Goal: Information Seeking & Learning: Learn about a topic

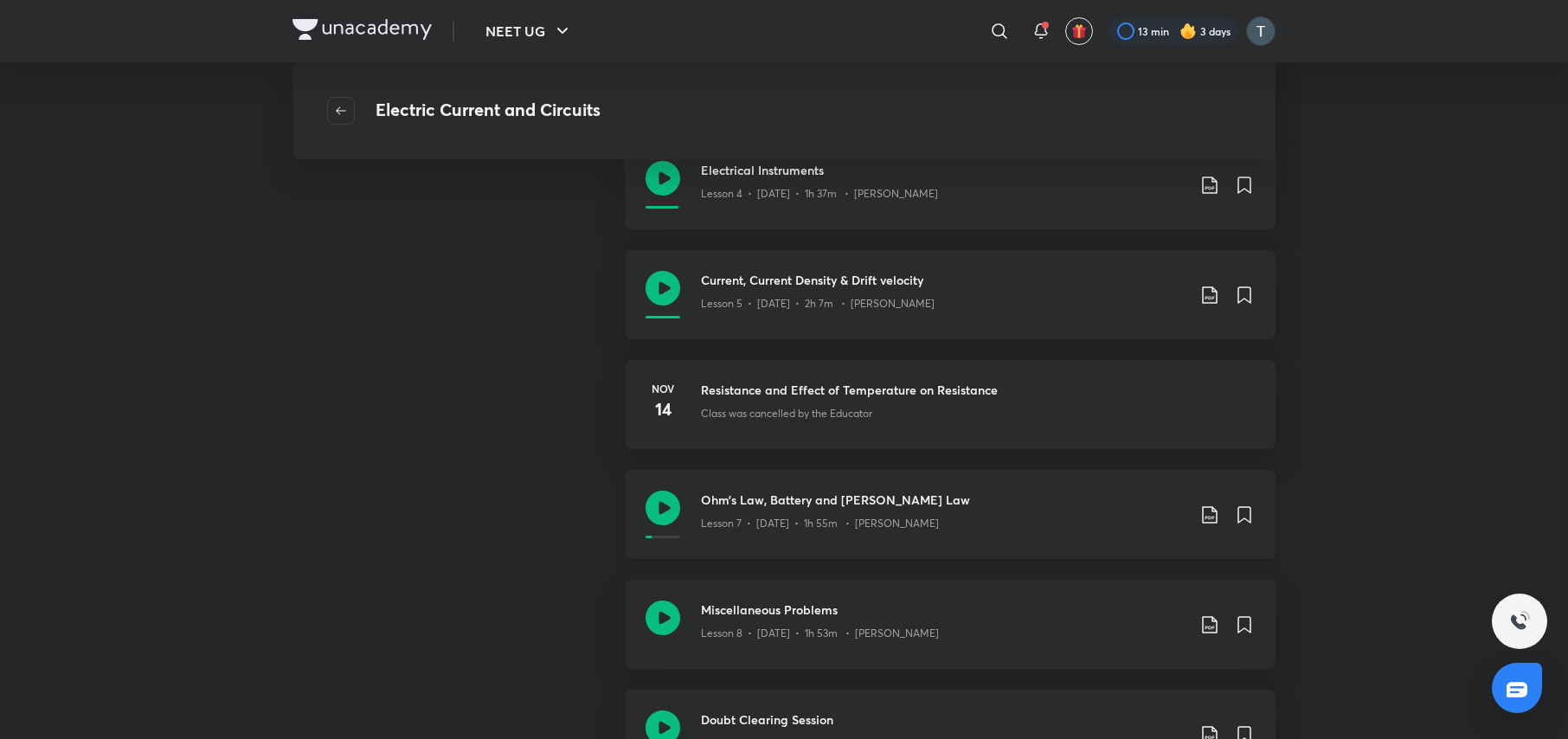
click at [893, 523] on p "Lesson 7 • Nov 16 • 1h 55m • Prateek Jain" at bounding box center [819, 523] width 238 height 16
click at [1543, 717] on div "NEET UG ​ 13 min 3 days Electric Current and Circuits COMPLETED COURSE Hinglish…" at bounding box center [784, 437] width 1568 height 2168
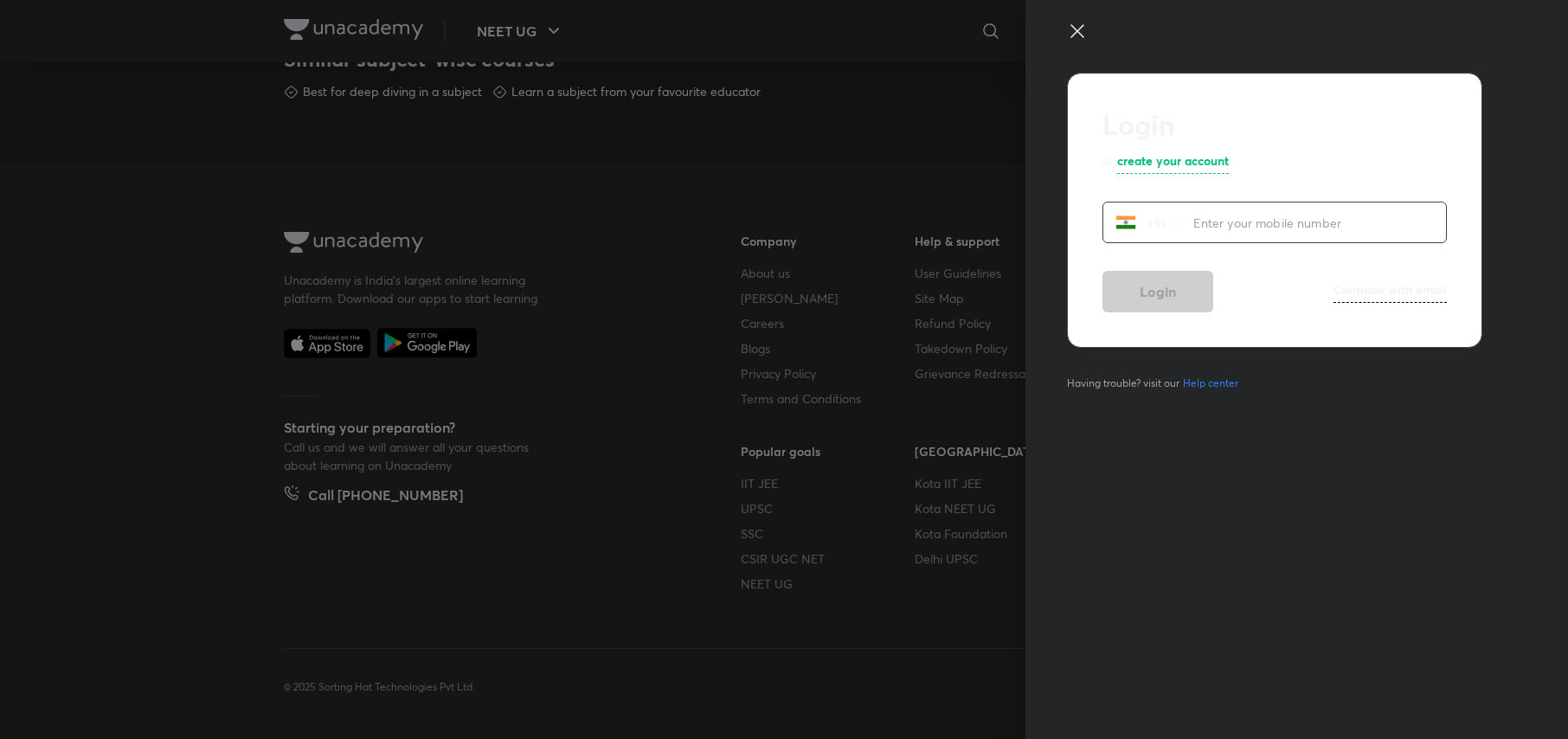
scroll to position [777, 0]
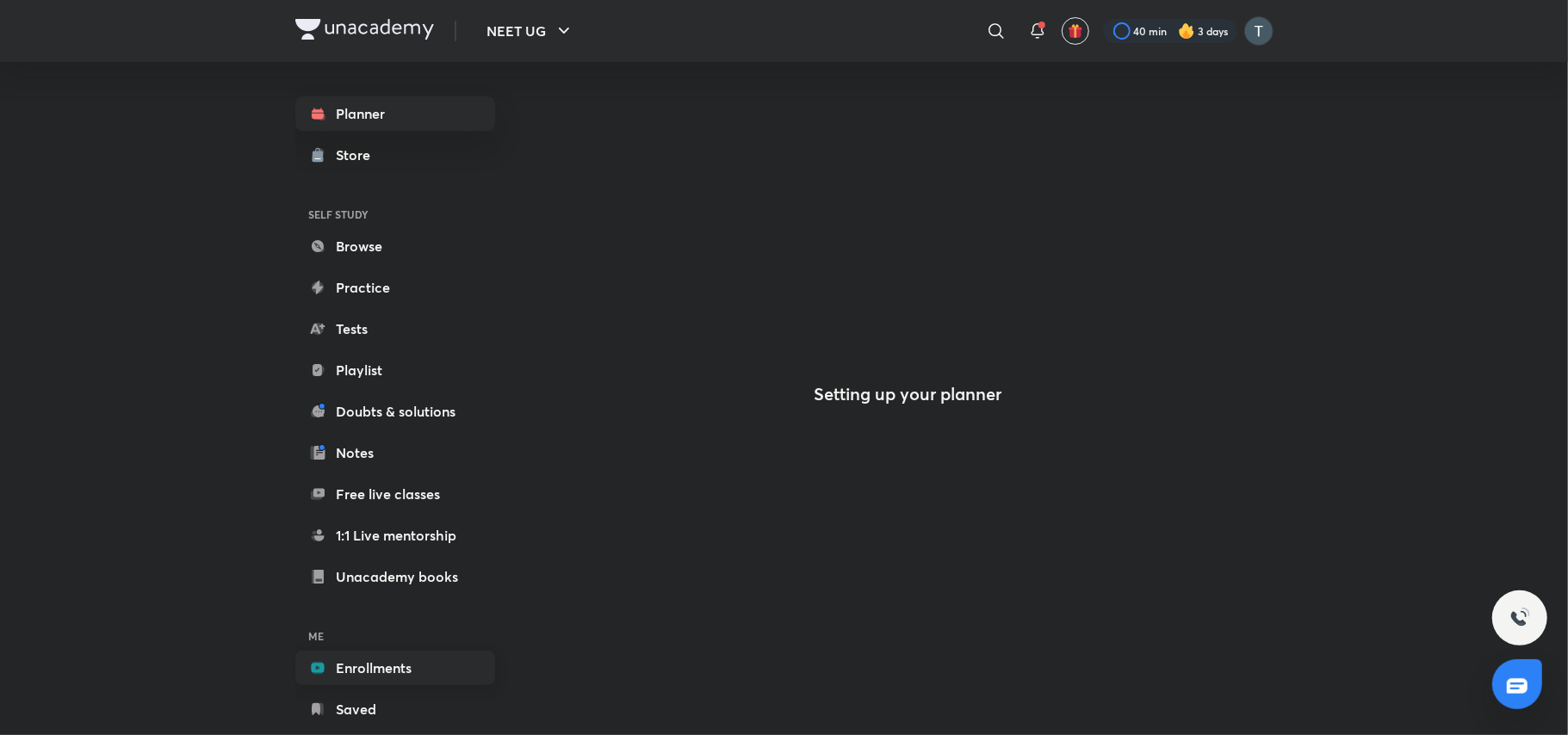
click at [379, 659] on link "Enrollments" at bounding box center [395, 668] width 200 height 35
click at [408, 656] on link "Enrollments" at bounding box center [395, 668] width 200 height 35
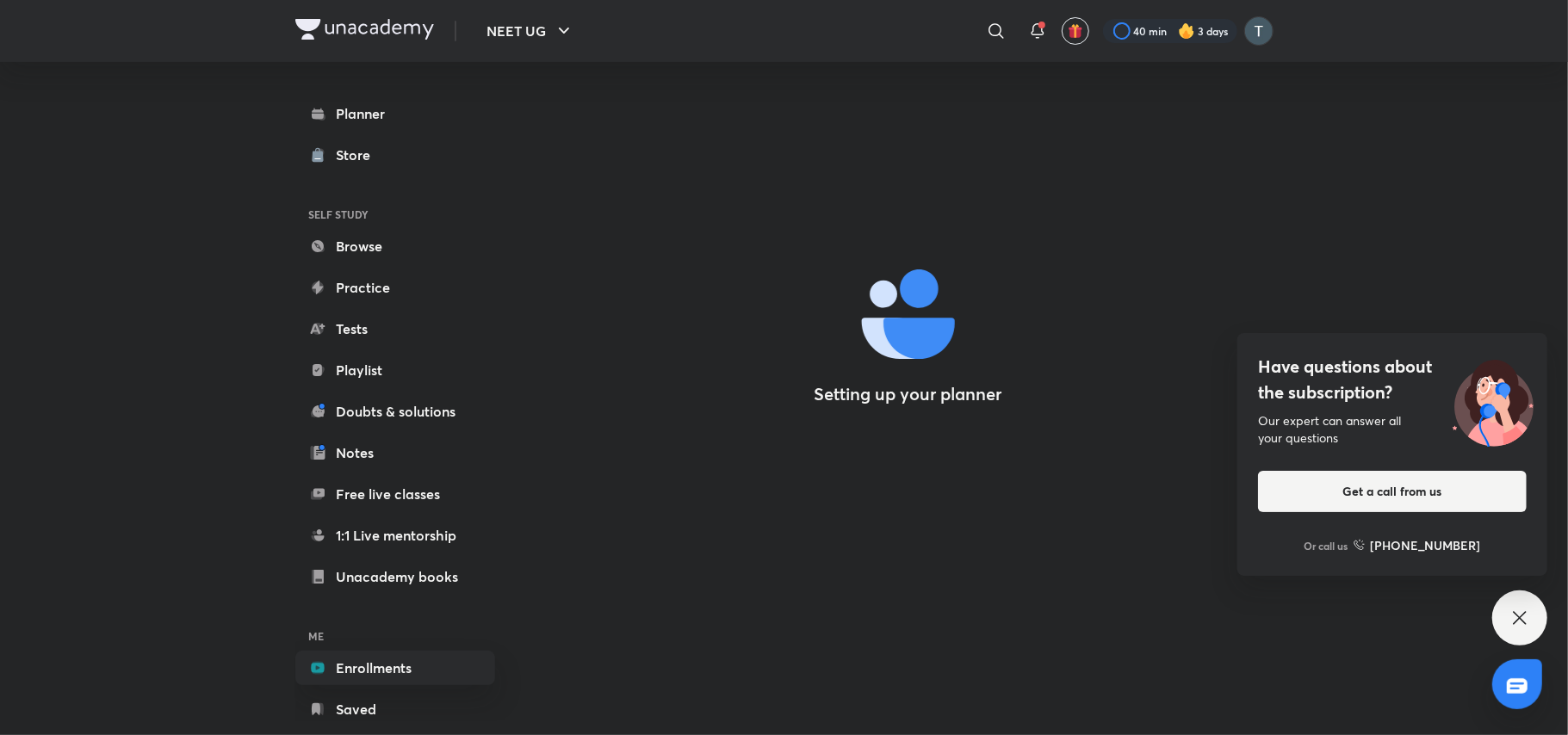
click at [1516, 604] on div "Have questions about the subscription? Our expert can answer all your questions…" at bounding box center [1520, 618] width 55 height 55
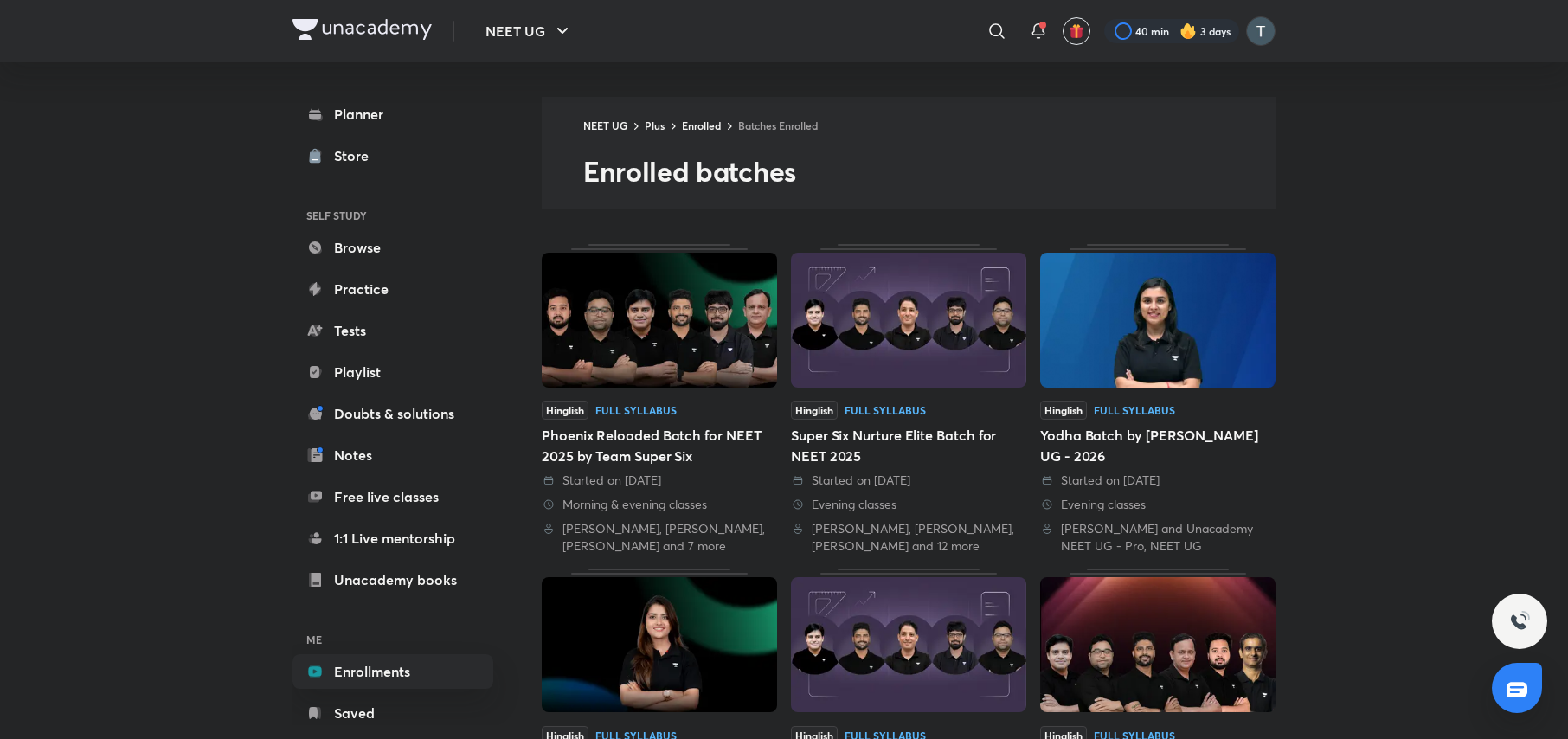
scroll to position [647, 0]
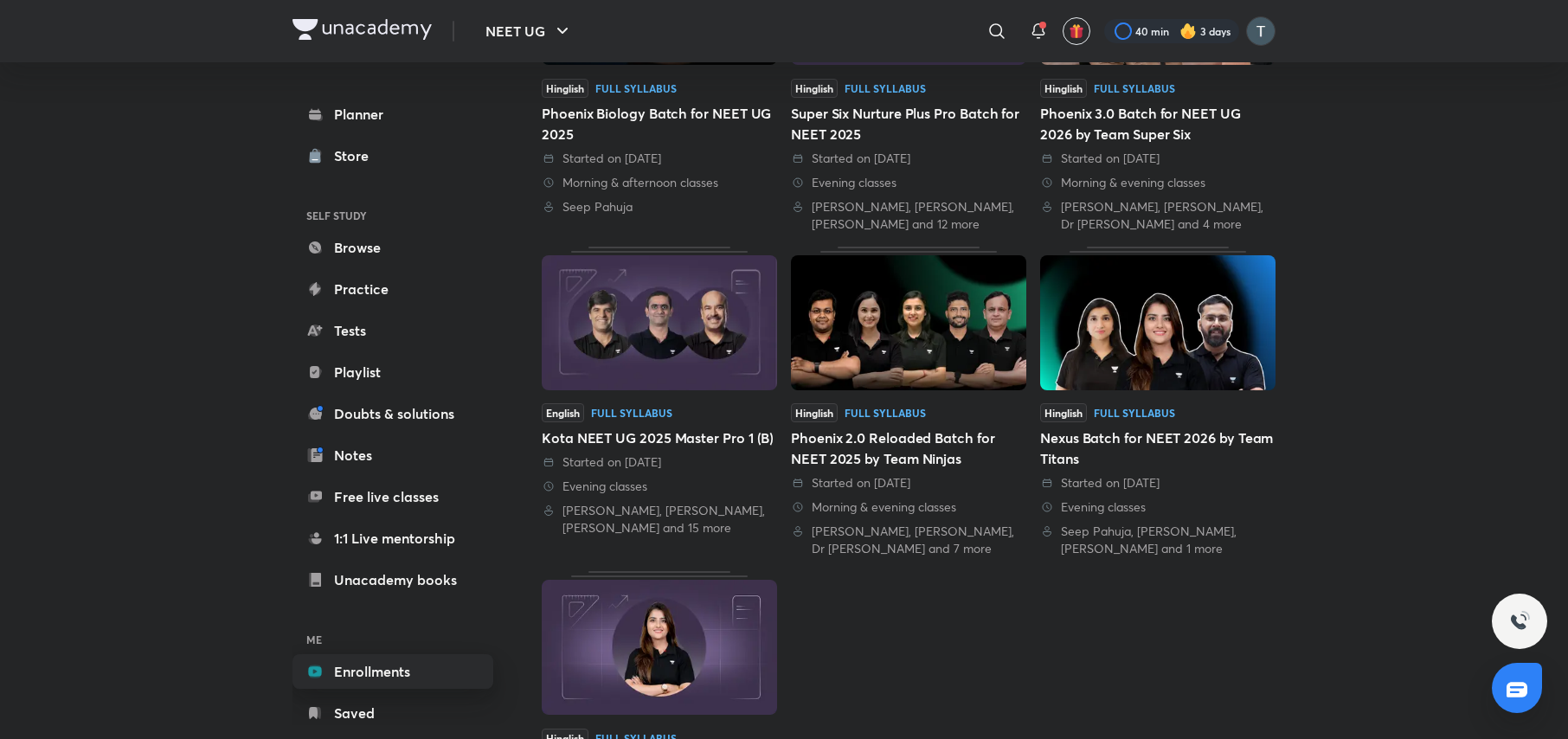
click at [402, 670] on link "Enrollments" at bounding box center [393, 672] width 201 height 35
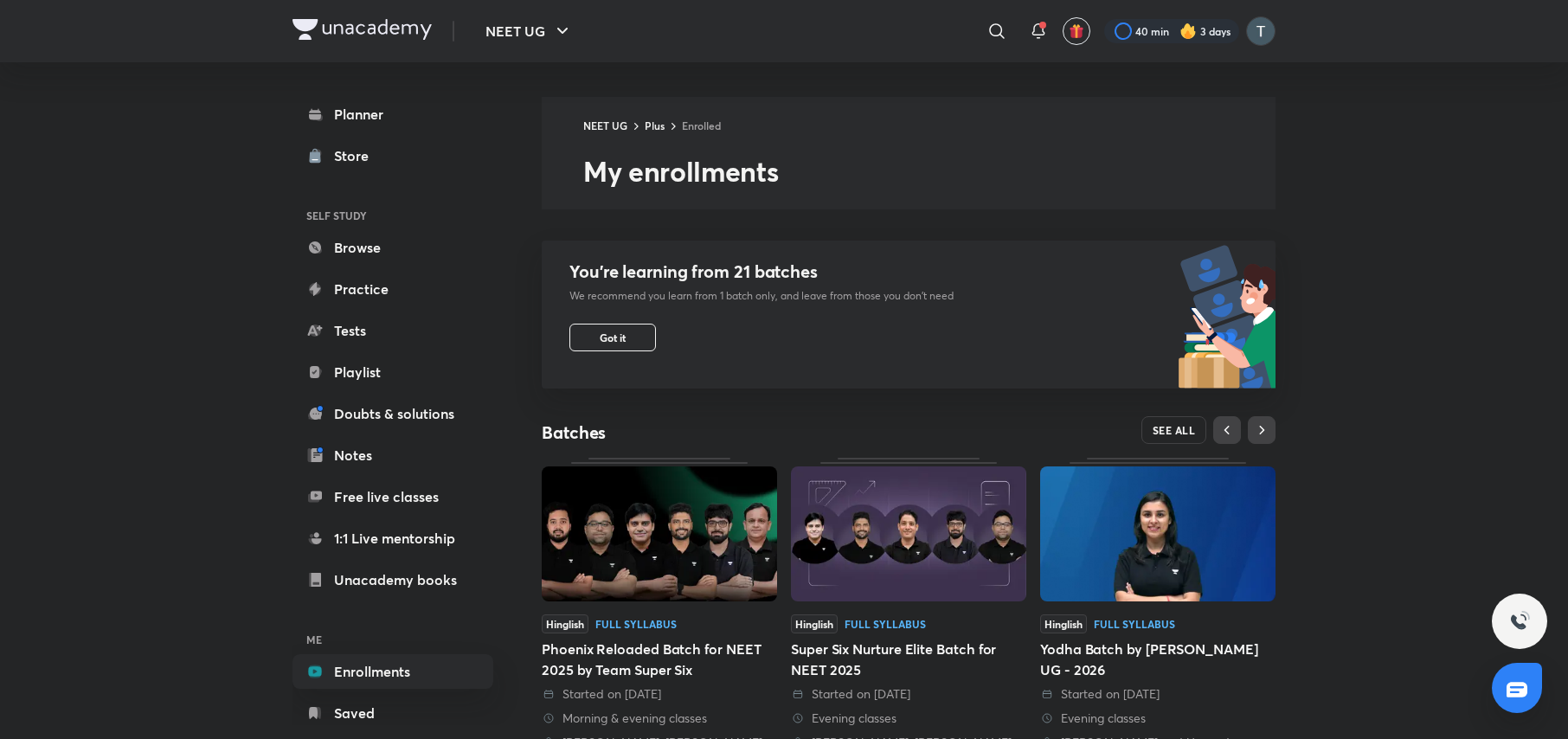
click at [1190, 432] on span "SEE ALL" at bounding box center [1173, 430] width 43 height 12
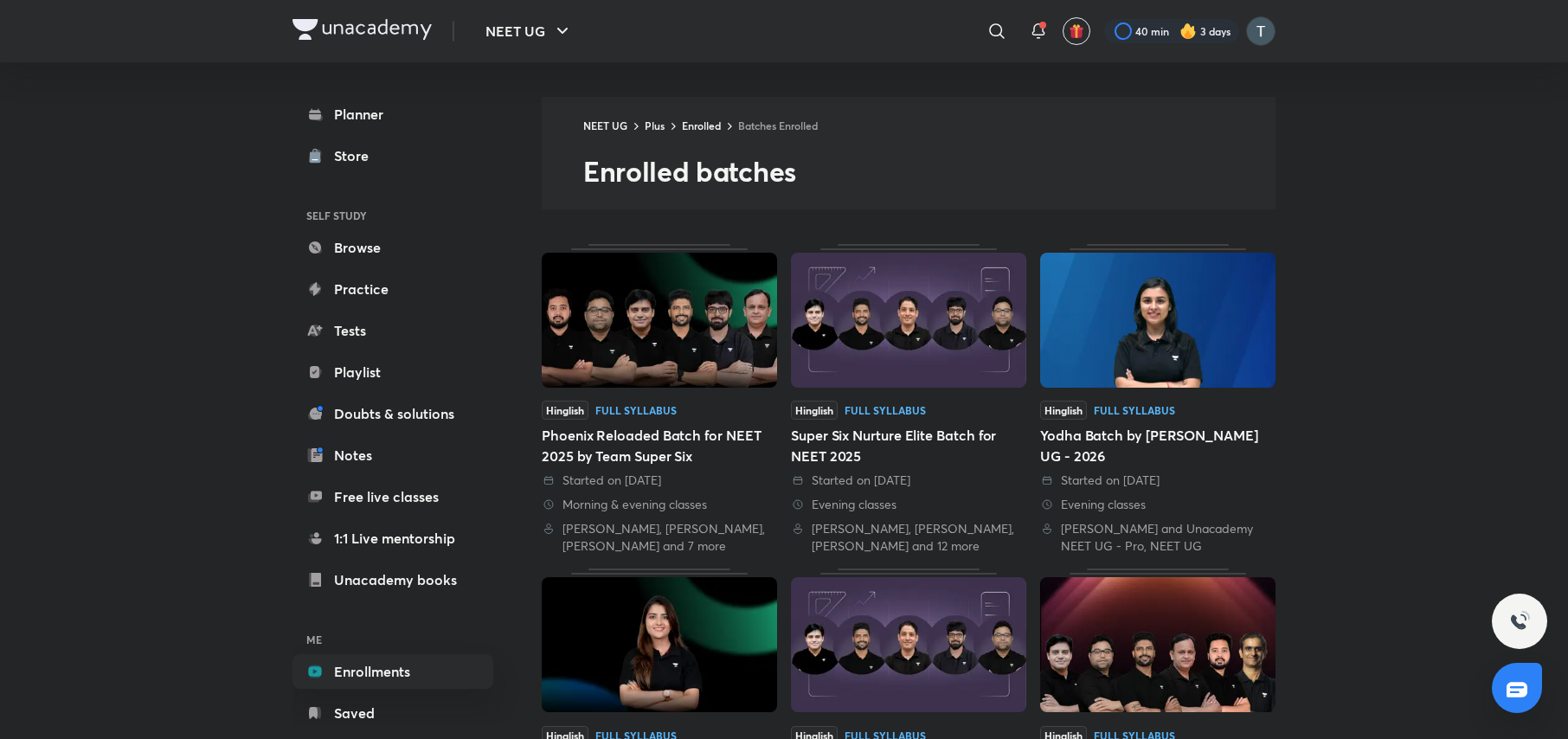
click at [731, 369] on img at bounding box center [659, 319] width 235 height 135
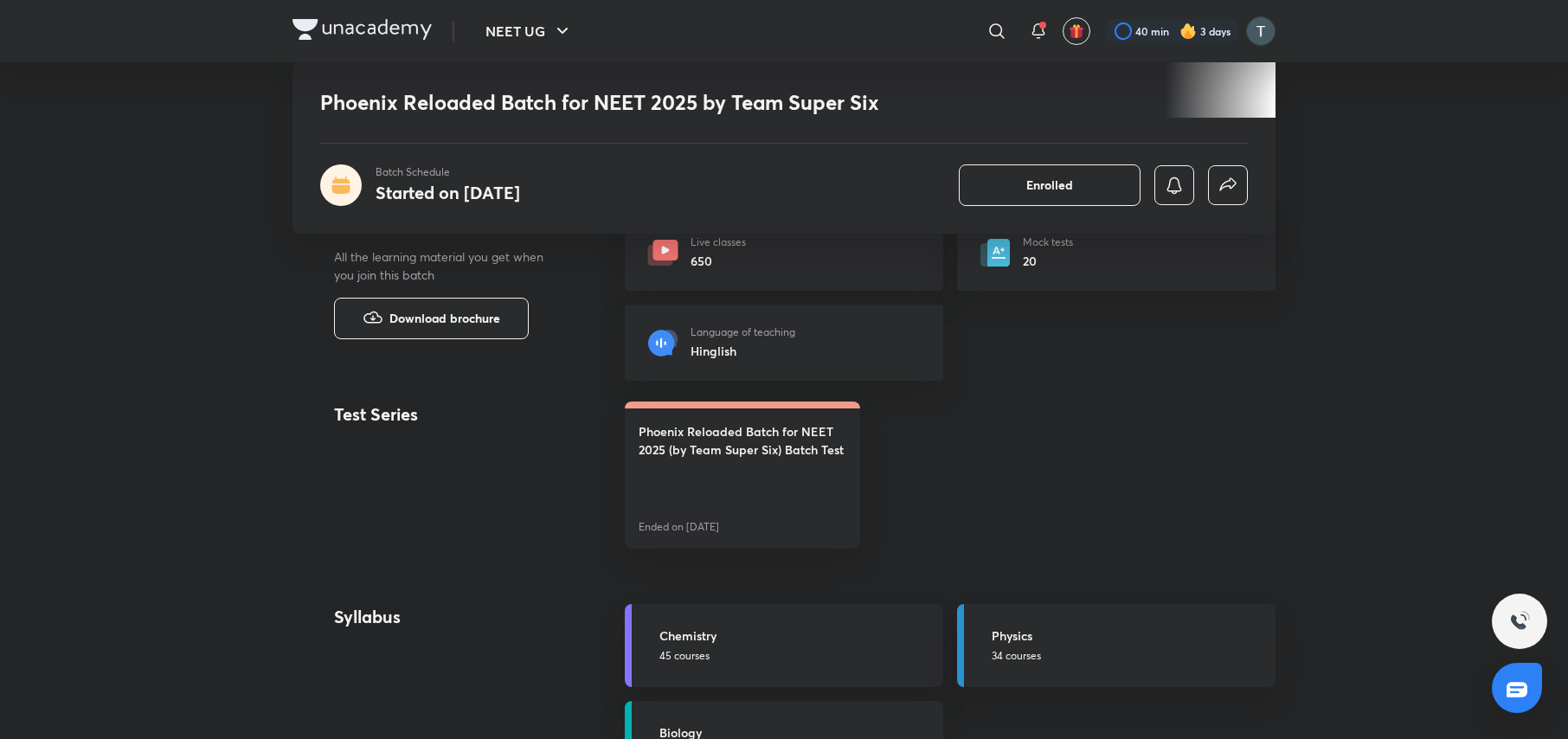
click at [1084, 649] on p "34 courses" at bounding box center [1129, 655] width 273 height 16
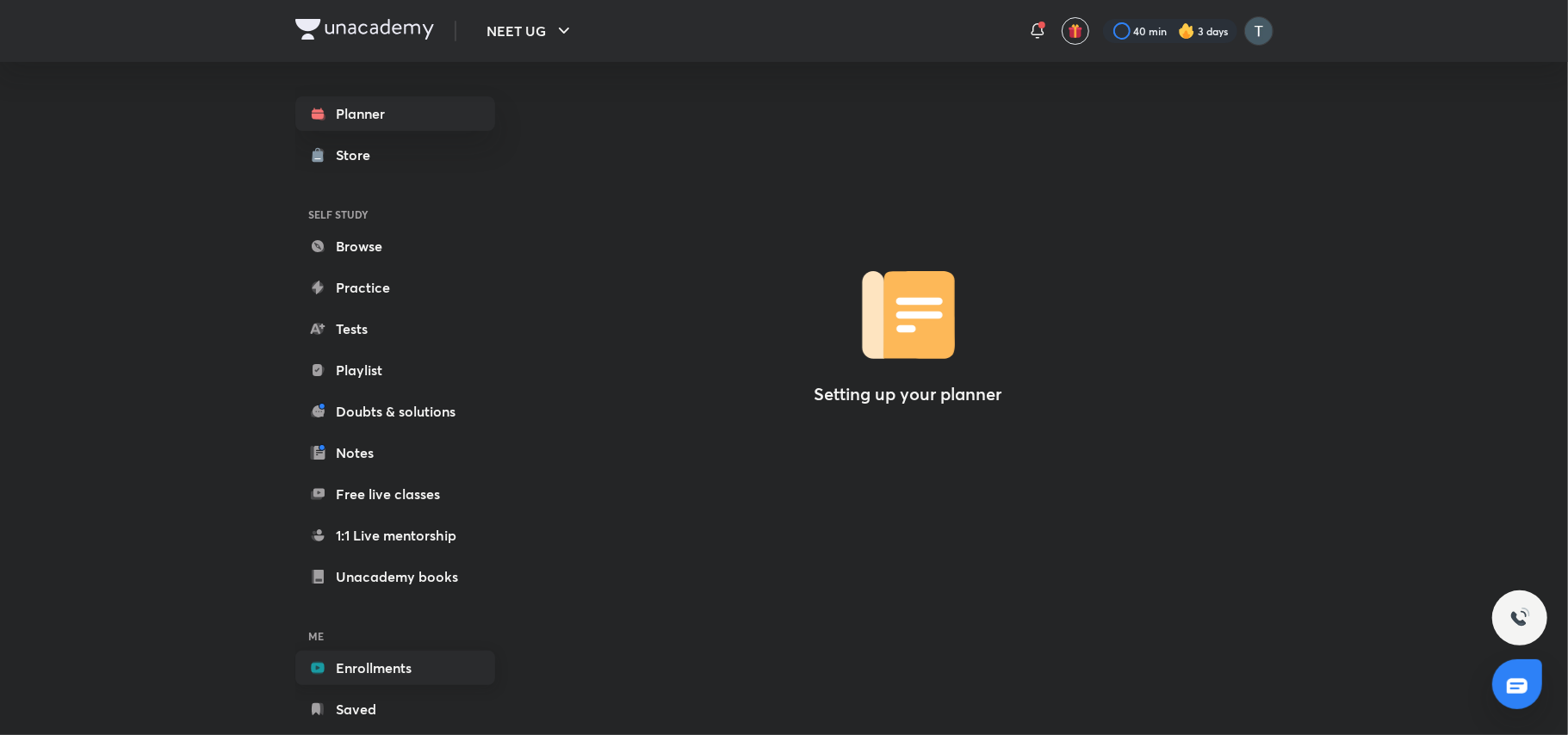
click at [342, 669] on link "Enrollments" at bounding box center [395, 668] width 200 height 35
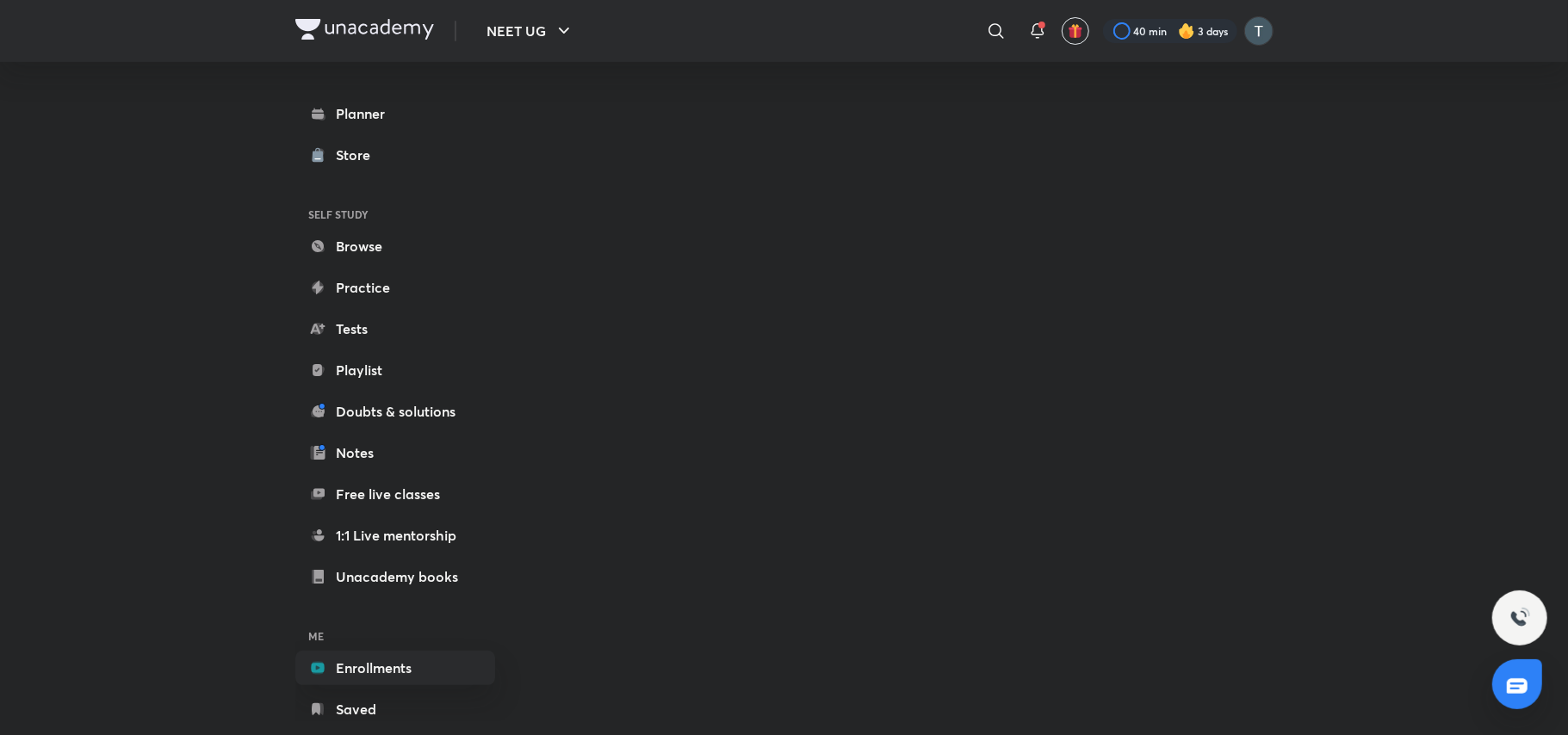
click at [375, 667] on link "Enrollments" at bounding box center [395, 668] width 200 height 35
click at [375, 667] on link "Enrollments" at bounding box center [391, 668] width 200 height 35
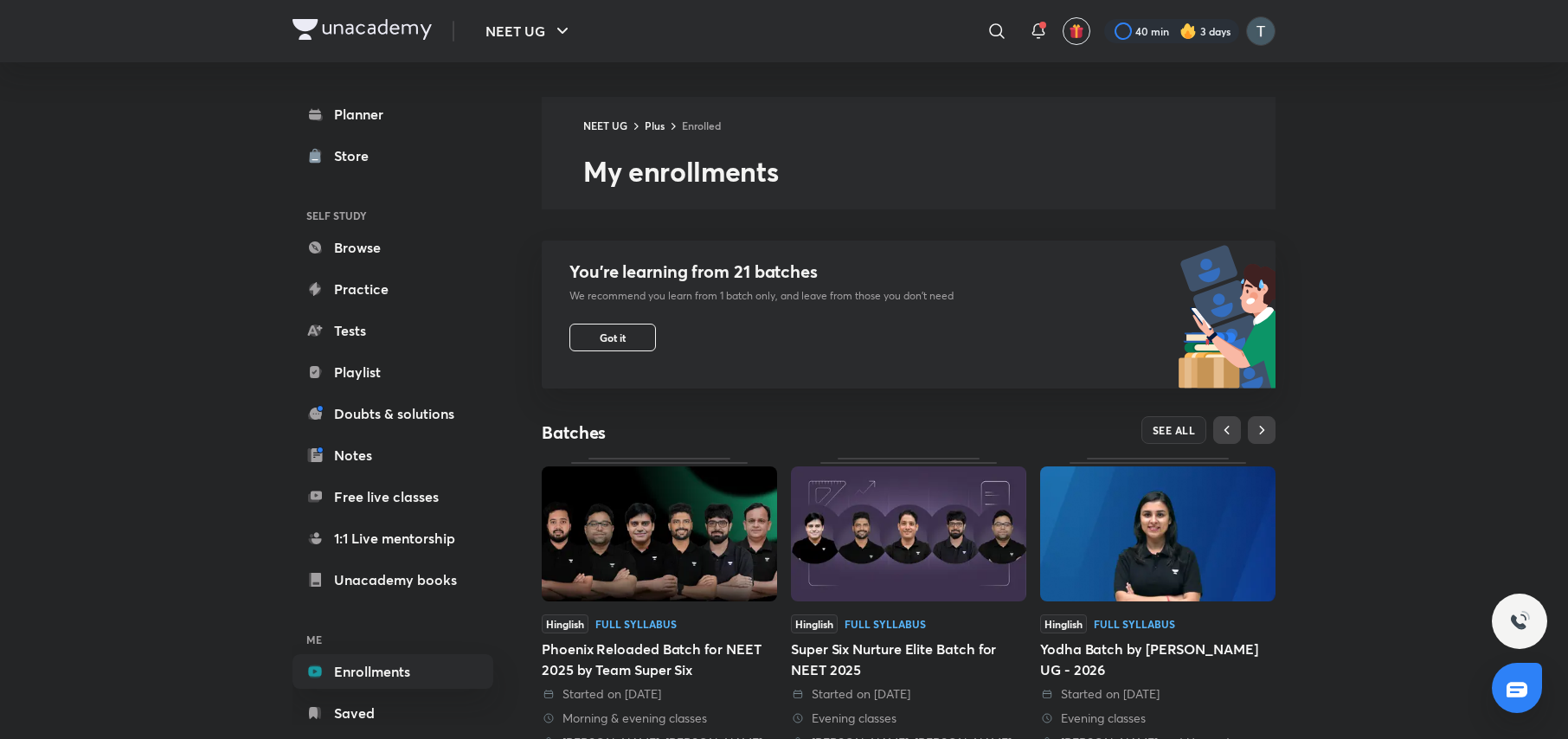
click at [648, 585] on img at bounding box center [659, 533] width 235 height 135
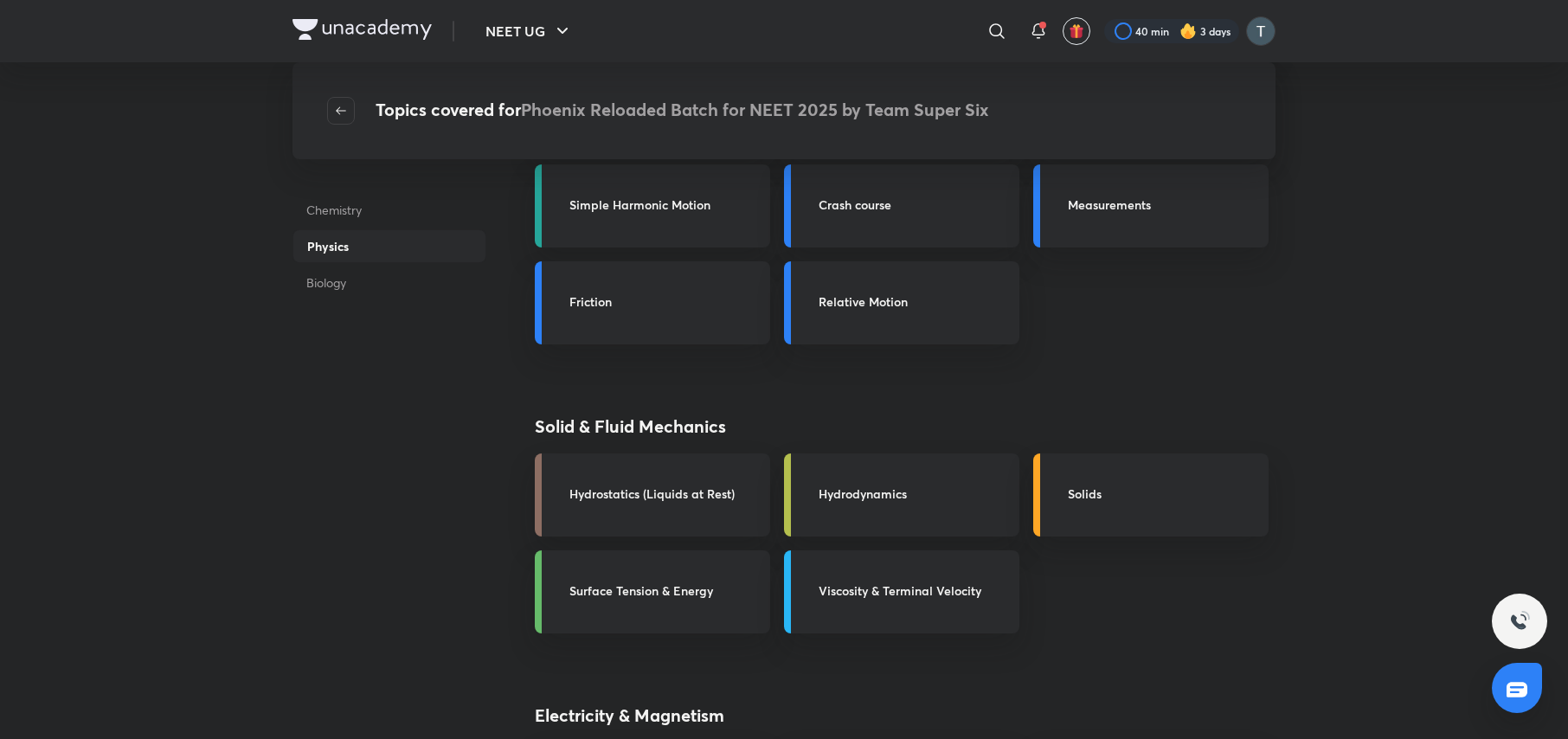
scroll to position [1295, 0]
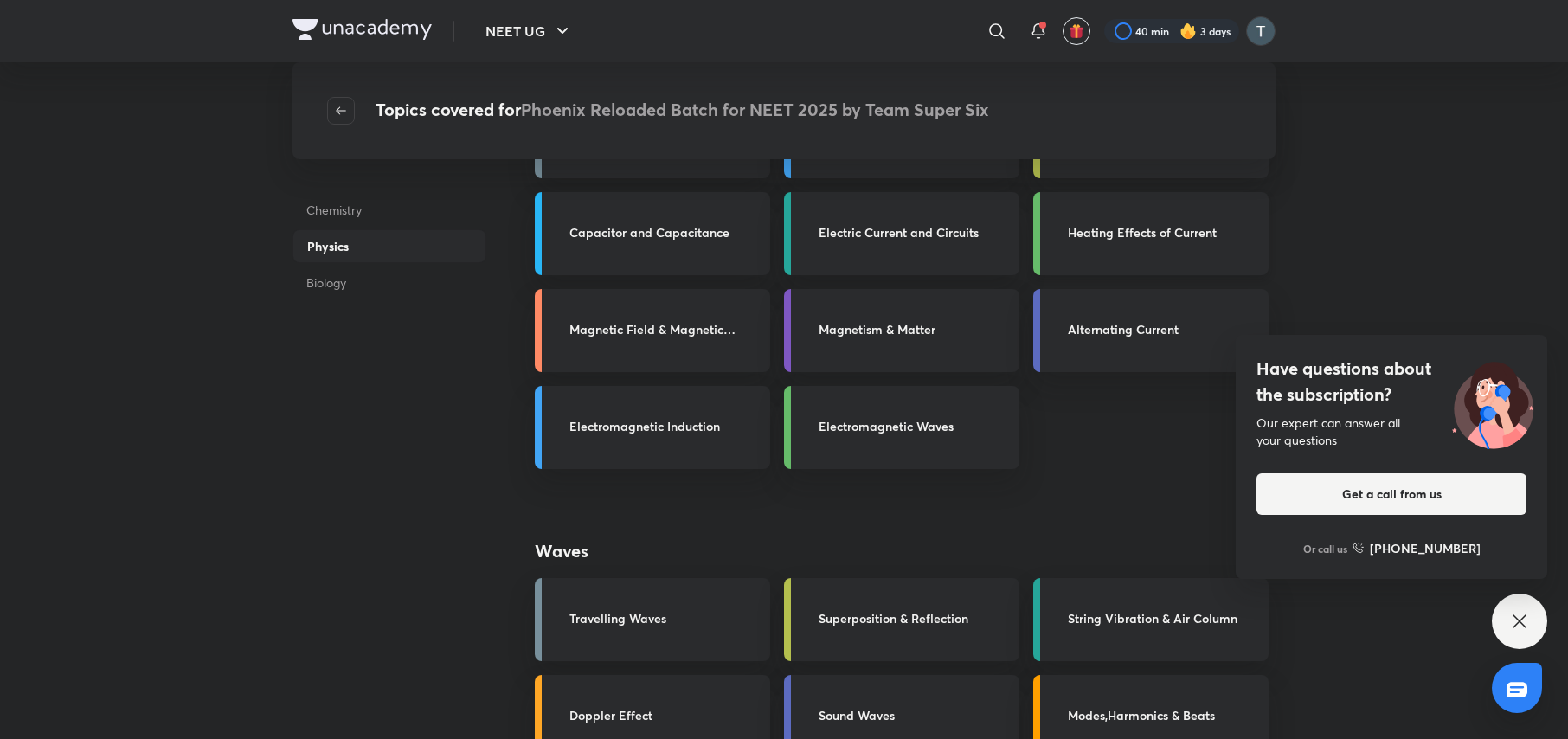
click at [1125, 246] on link "Heating Effects of Current" at bounding box center [1151, 233] width 235 height 84
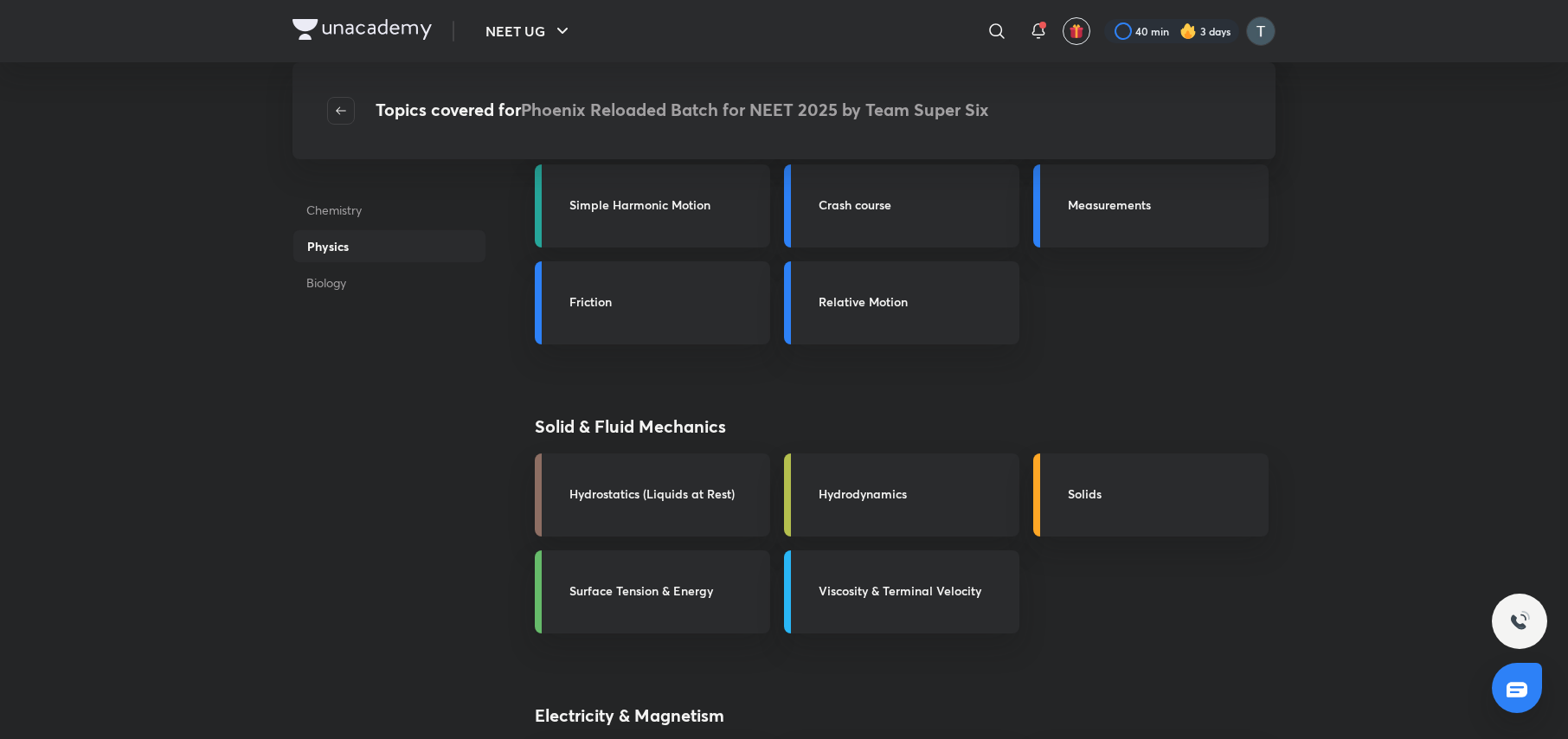
scroll to position [1295, 0]
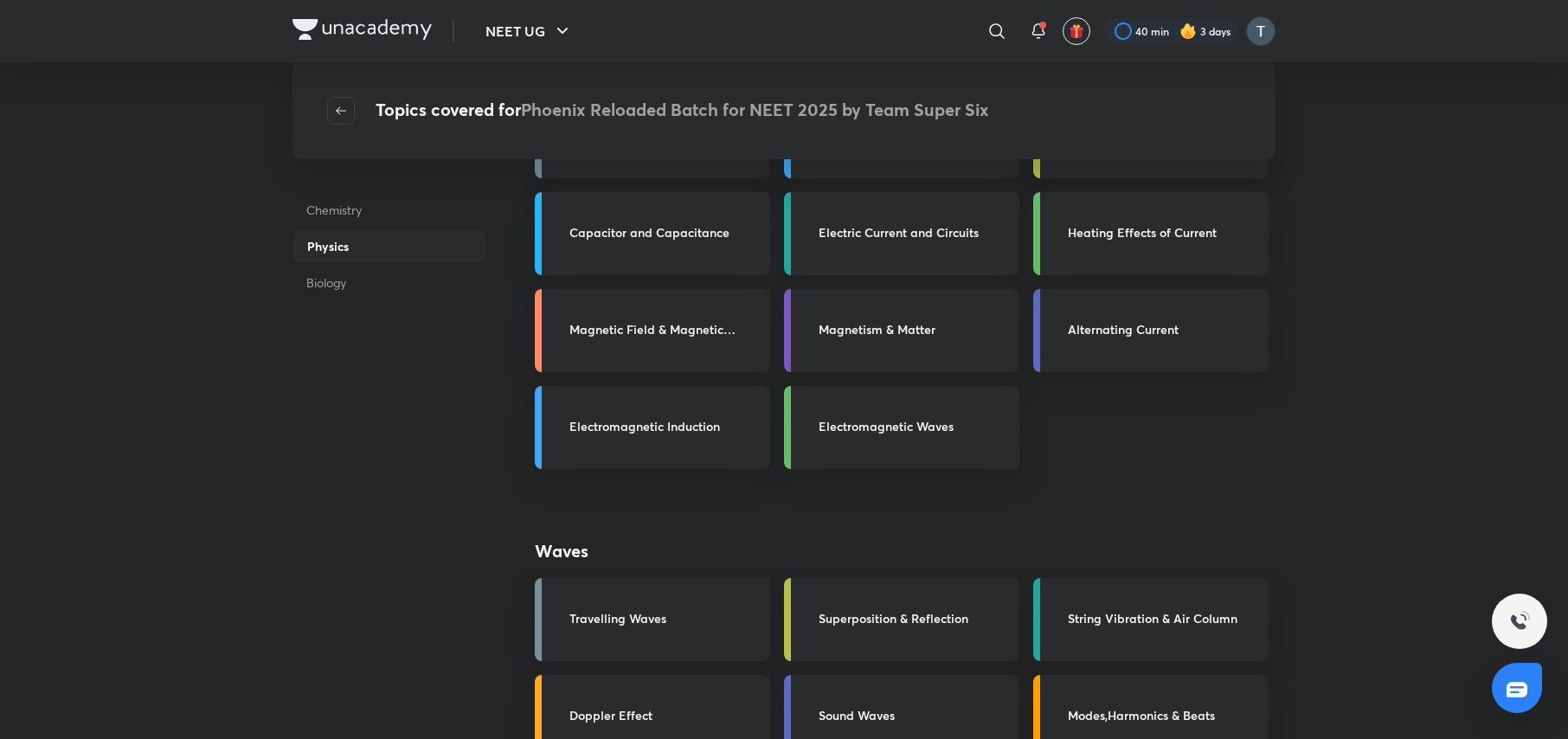
click at [925, 221] on link "Electric Current and Circuits" at bounding box center [901, 233] width 235 height 84
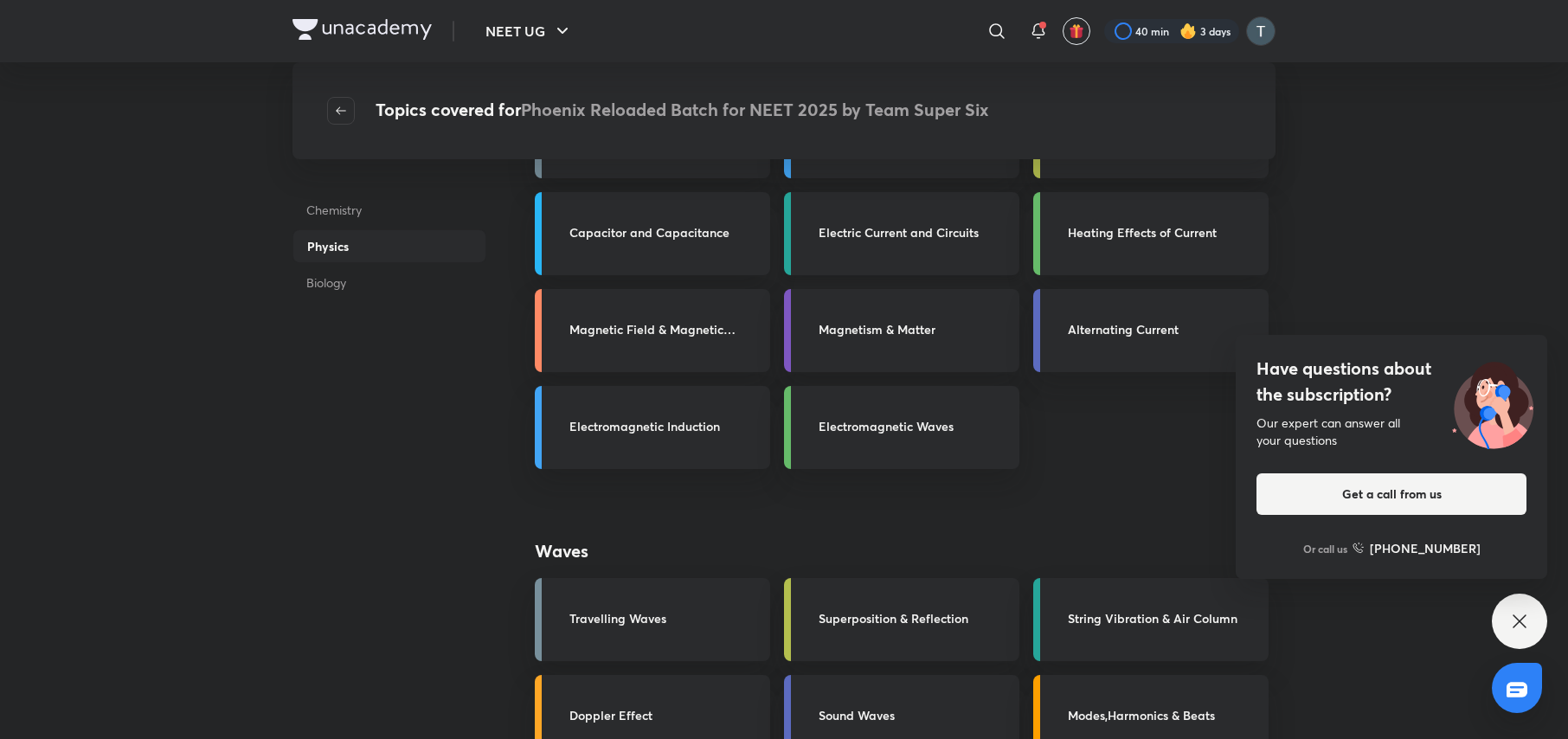
click at [969, 239] on h3 "Electric Current and Circuits" at bounding box center [913, 232] width 190 height 18
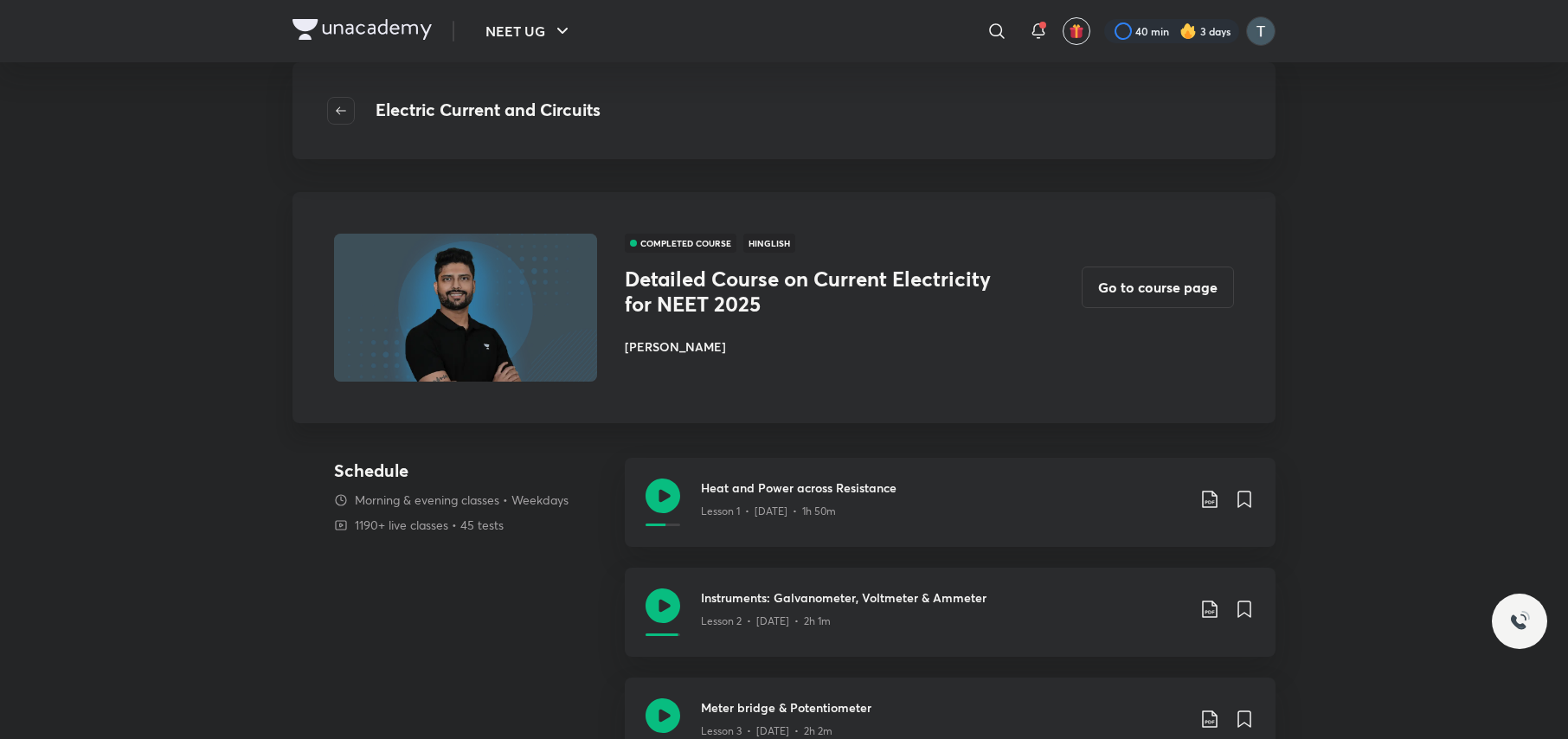
scroll to position [647, 0]
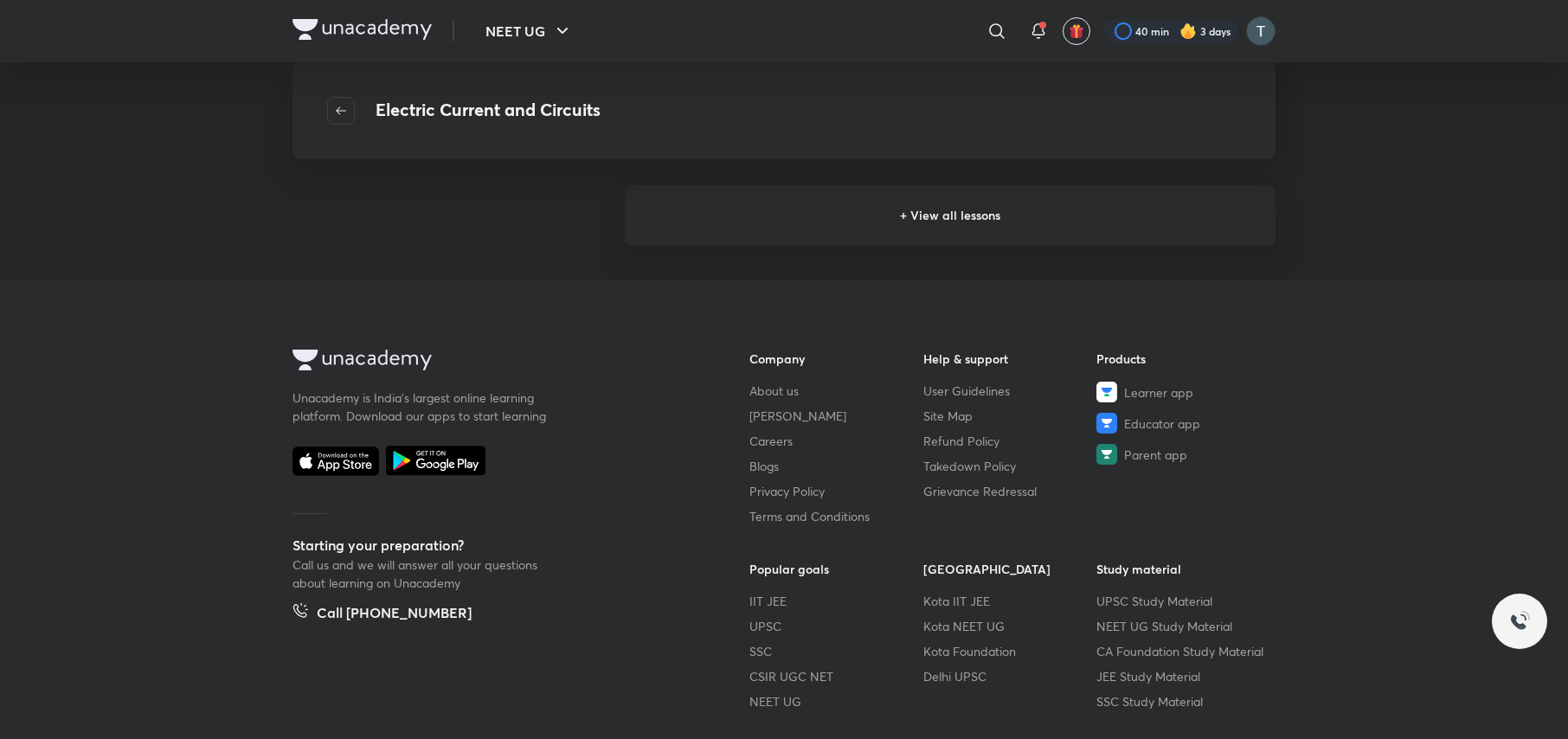
click at [1038, 216] on h6 "+ View all lessons" at bounding box center [950, 216] width 651 height 61
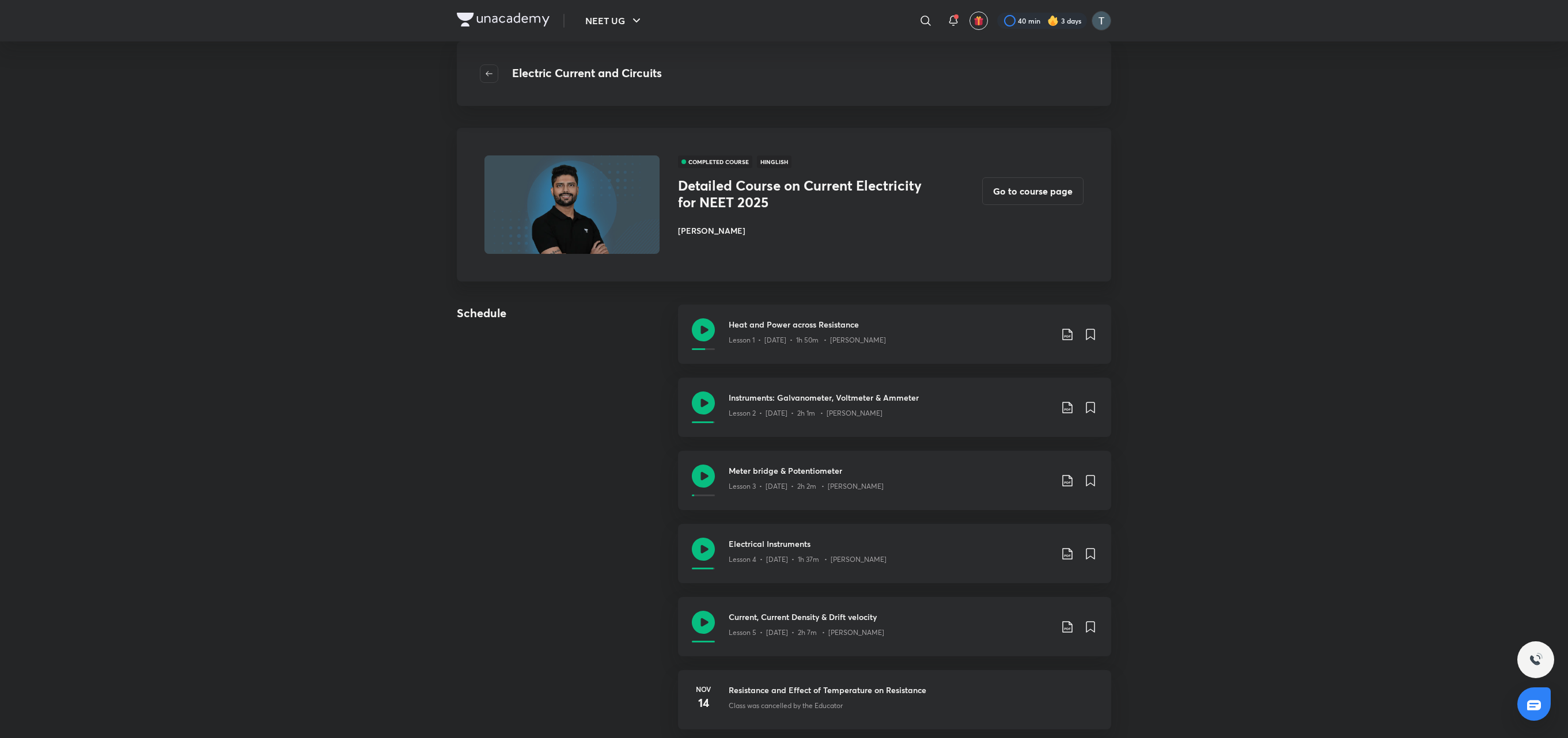
drag, startPoint x: 954, startPoint y: 12, endPoint x: 546, endPoint y: 603, distance: 718.2
click at [546, 491] on div "Schedule Heat and Power across Resistance Lesson 1 • Nov 5 • 1h 50m • Prateek J…" at bounding box center [784, 670] width 654 height 731
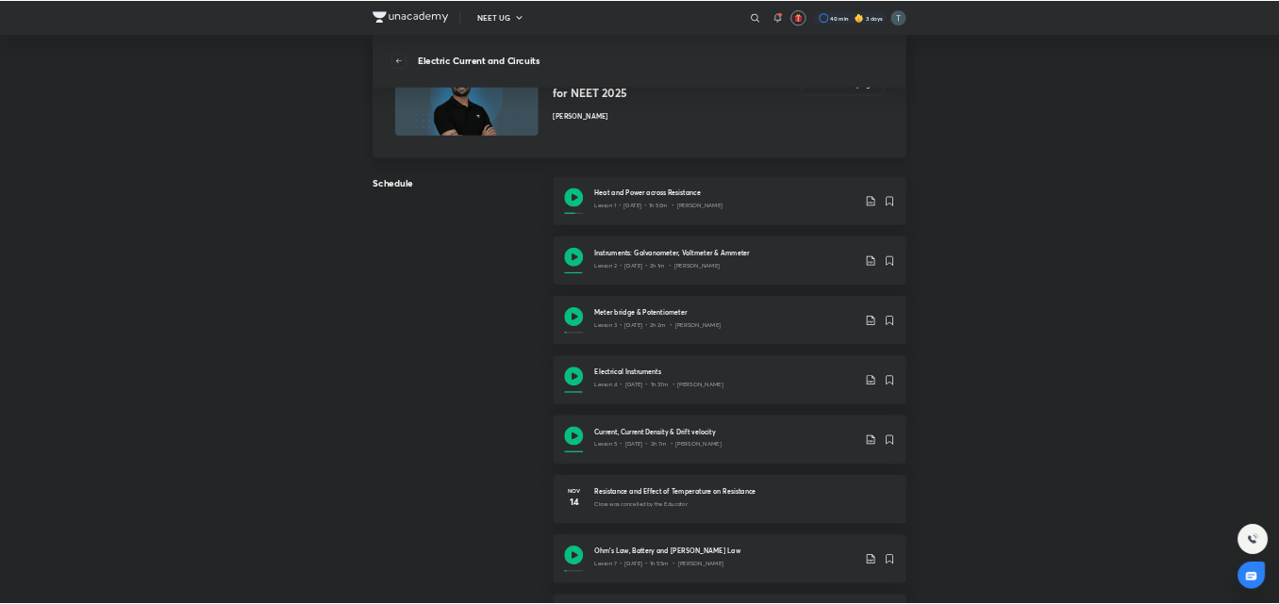
scroll to position [132, 0]
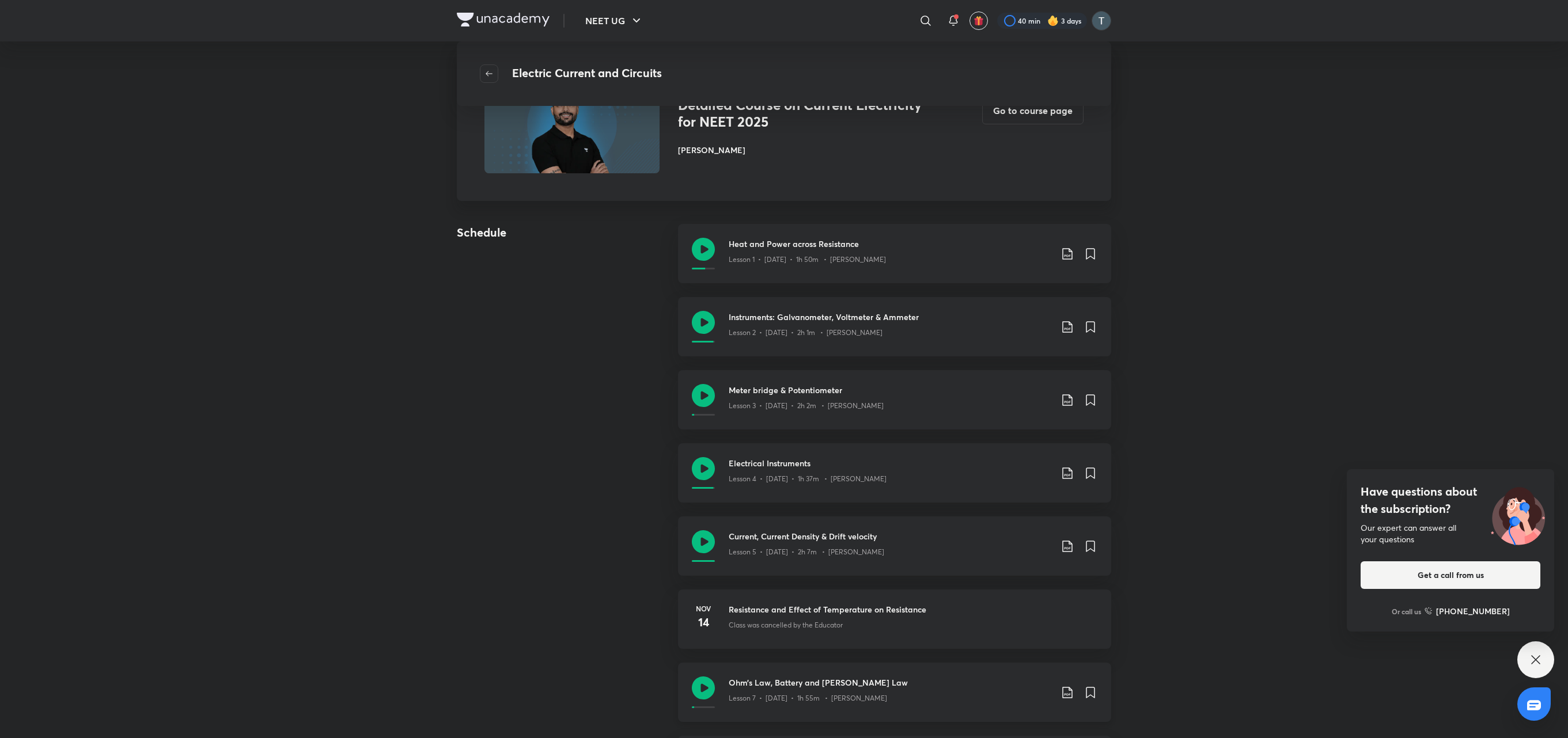
click at [1043, 491] on icon at bounding box center [1067, 692] width 14 height 14
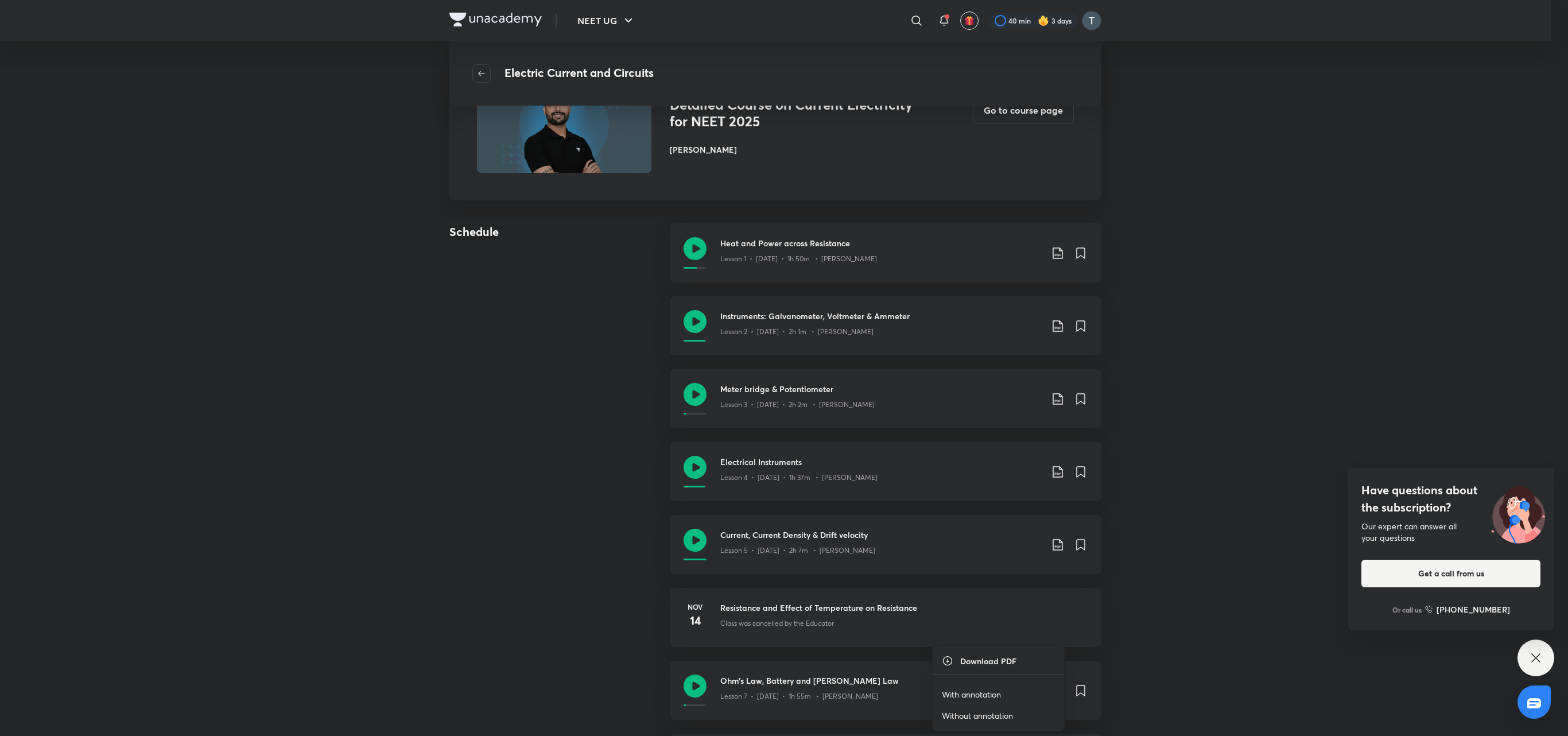
click at [999, 489] on p "With annotation" at bounding box center [971, 695] width 59 height 12
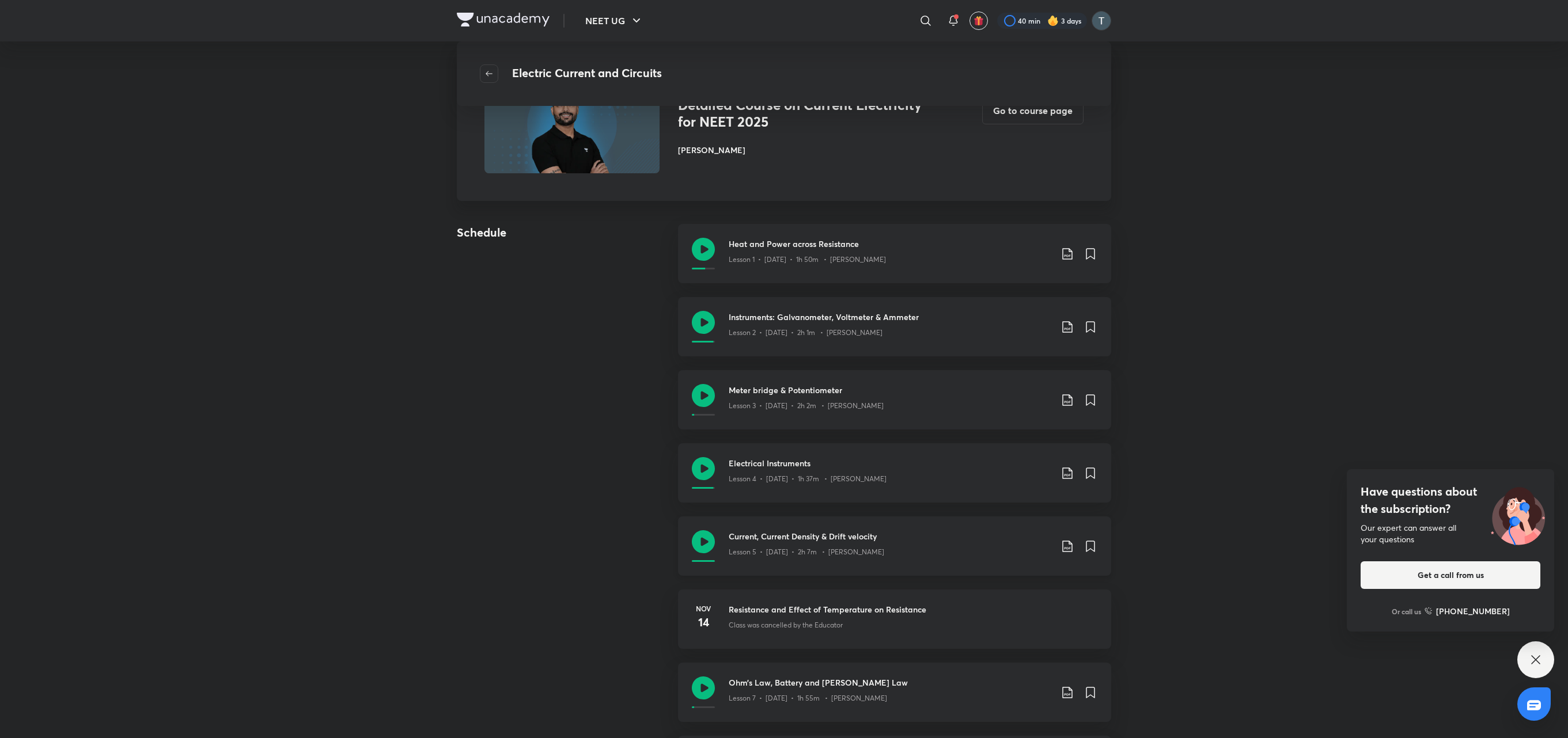
click at [888, 491] on h3 "Current, Current Density & Drift velocity" at bounding box center [890, 536] width 323 height 12
click at [808, 491] on h3 "Ohm’s Law, Battery and [PERSON_NAME] Law" at bounding box center [890, 682] width 323 height 12
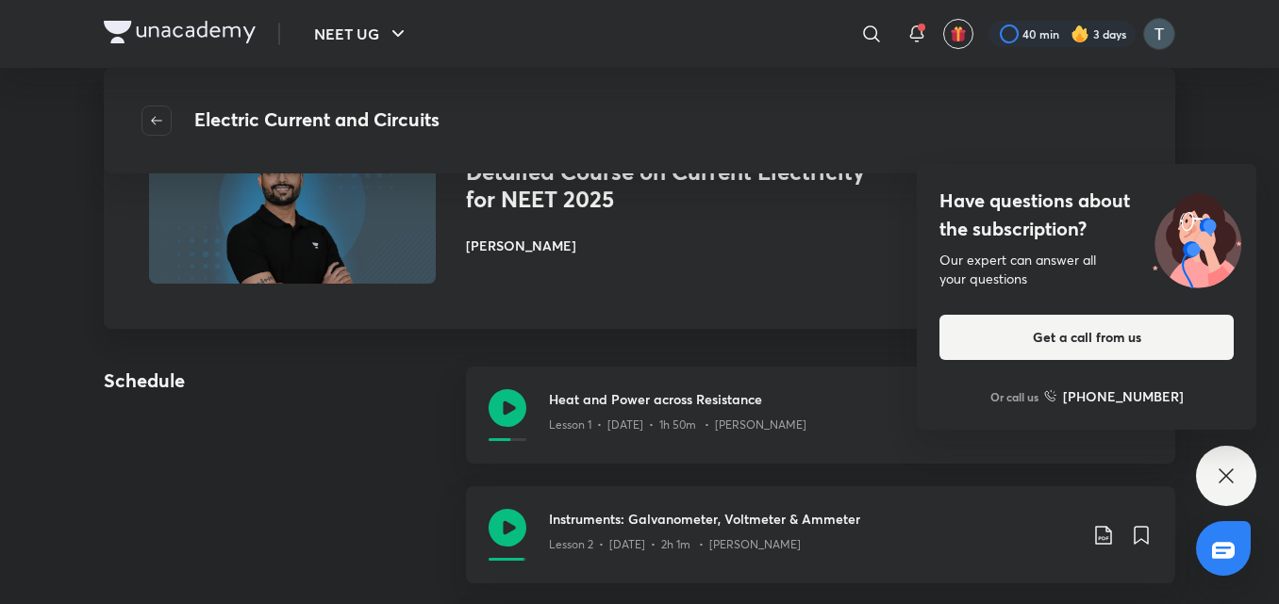
scroll to position [661, 0]
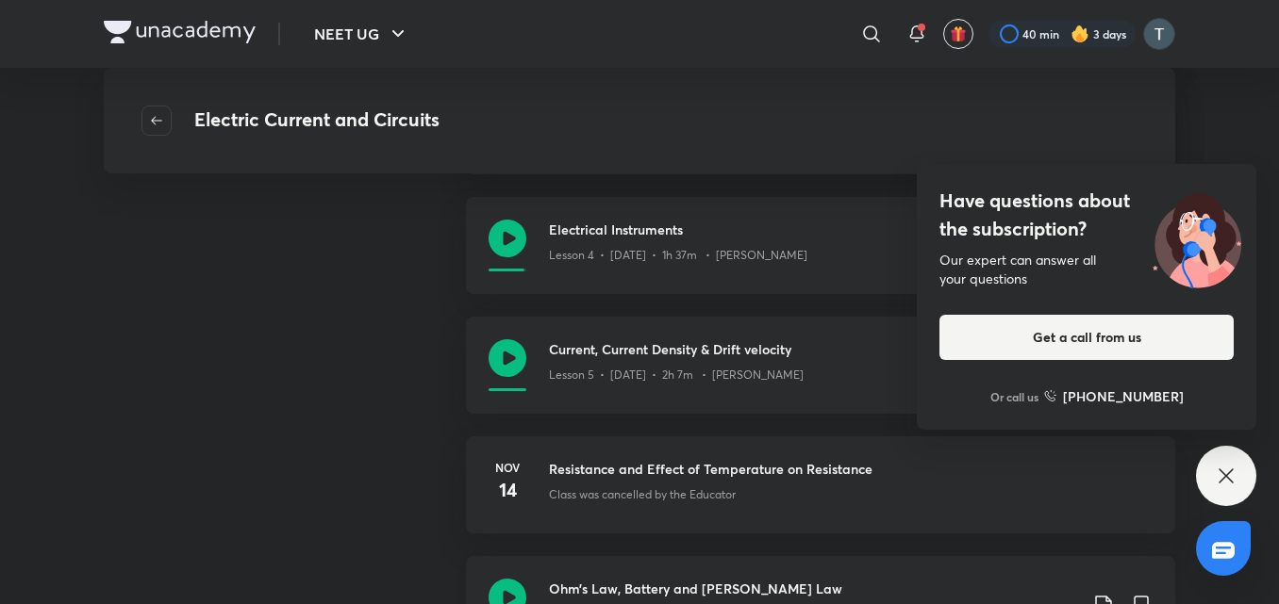
click at [825, 582] on h3 "Ohm’s Law, Battery and [PERSON_NAME] Law" at bounding box center [813, 589] width 528 height 20
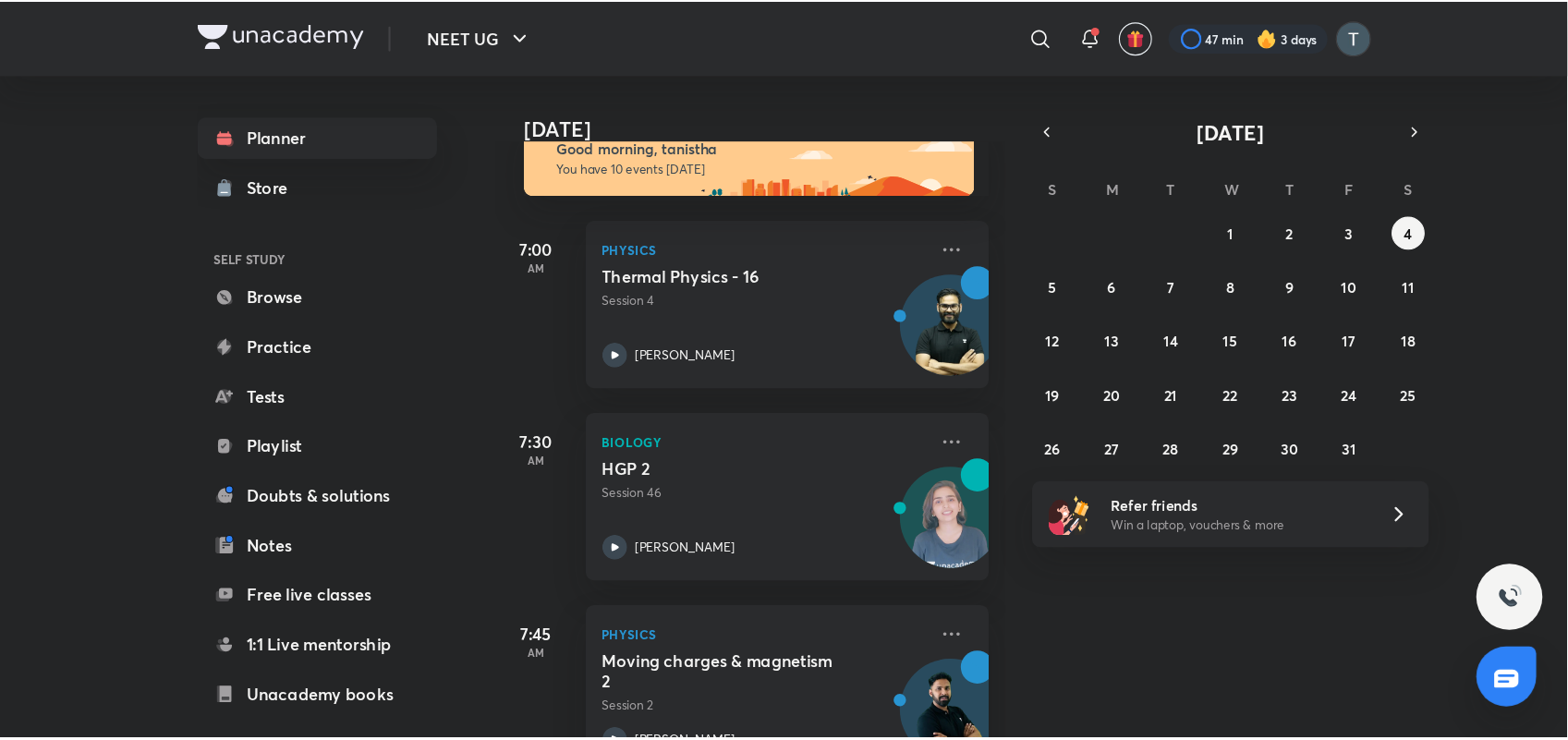
scroll to position [37, 0]
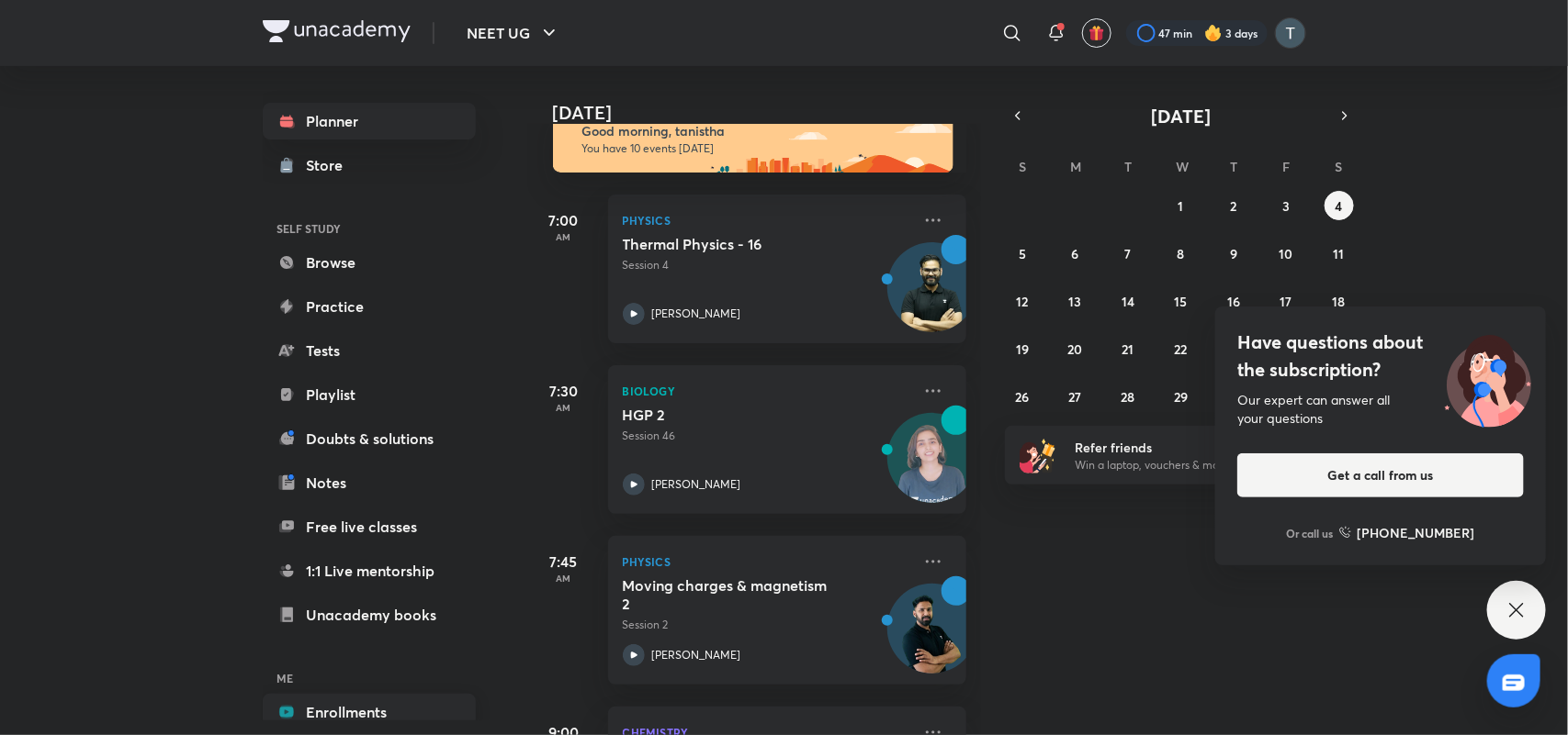
drag, startPoint x: 913, startPoint y: 4, endPoint x: 351, endPoint y: 720, distance: 910.2
click at [351, 617] on link "Enrollments" at bounding box center [369, 713] width 213 height 37
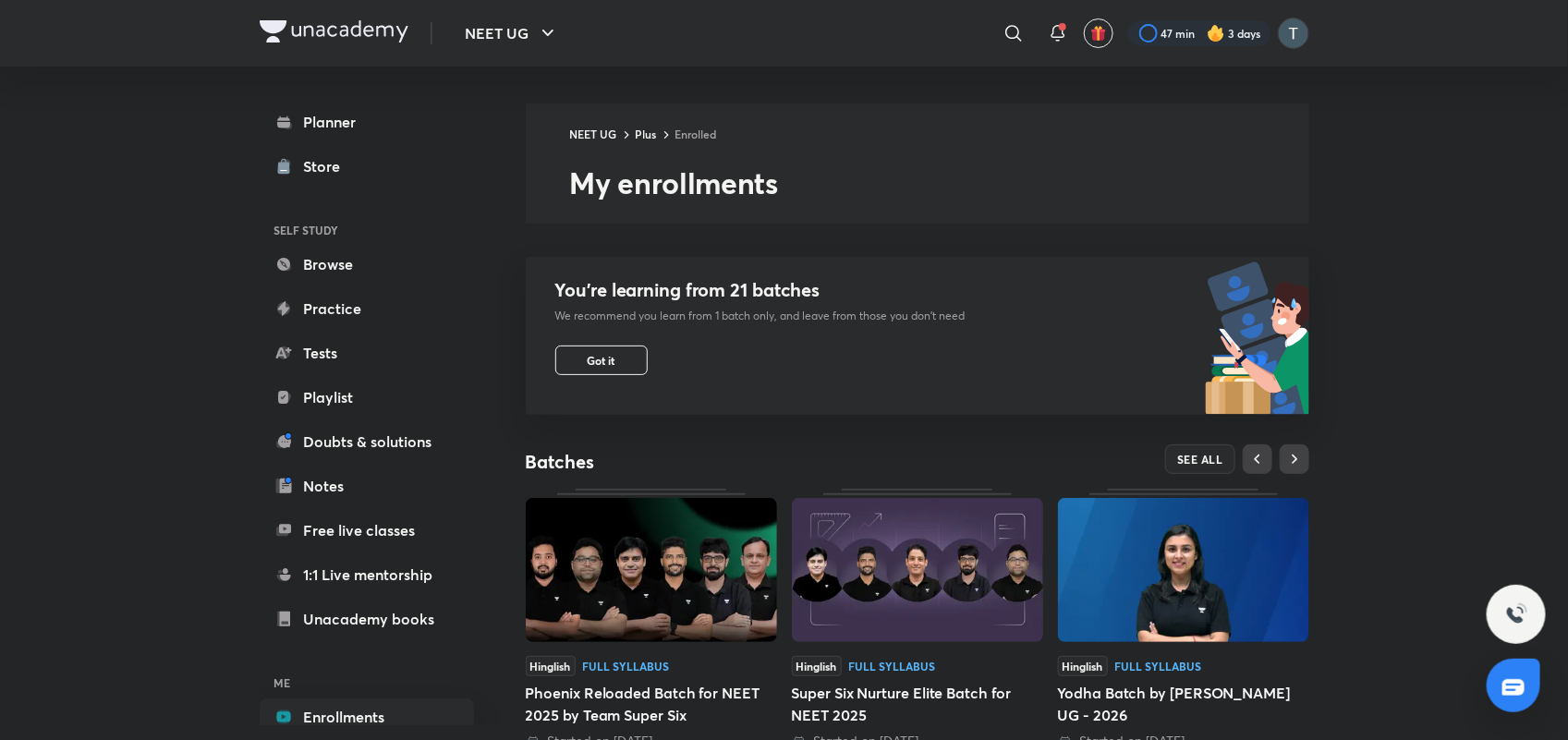
click at [693, 621] on img at bounding box center [652, 569] width 251 height 144
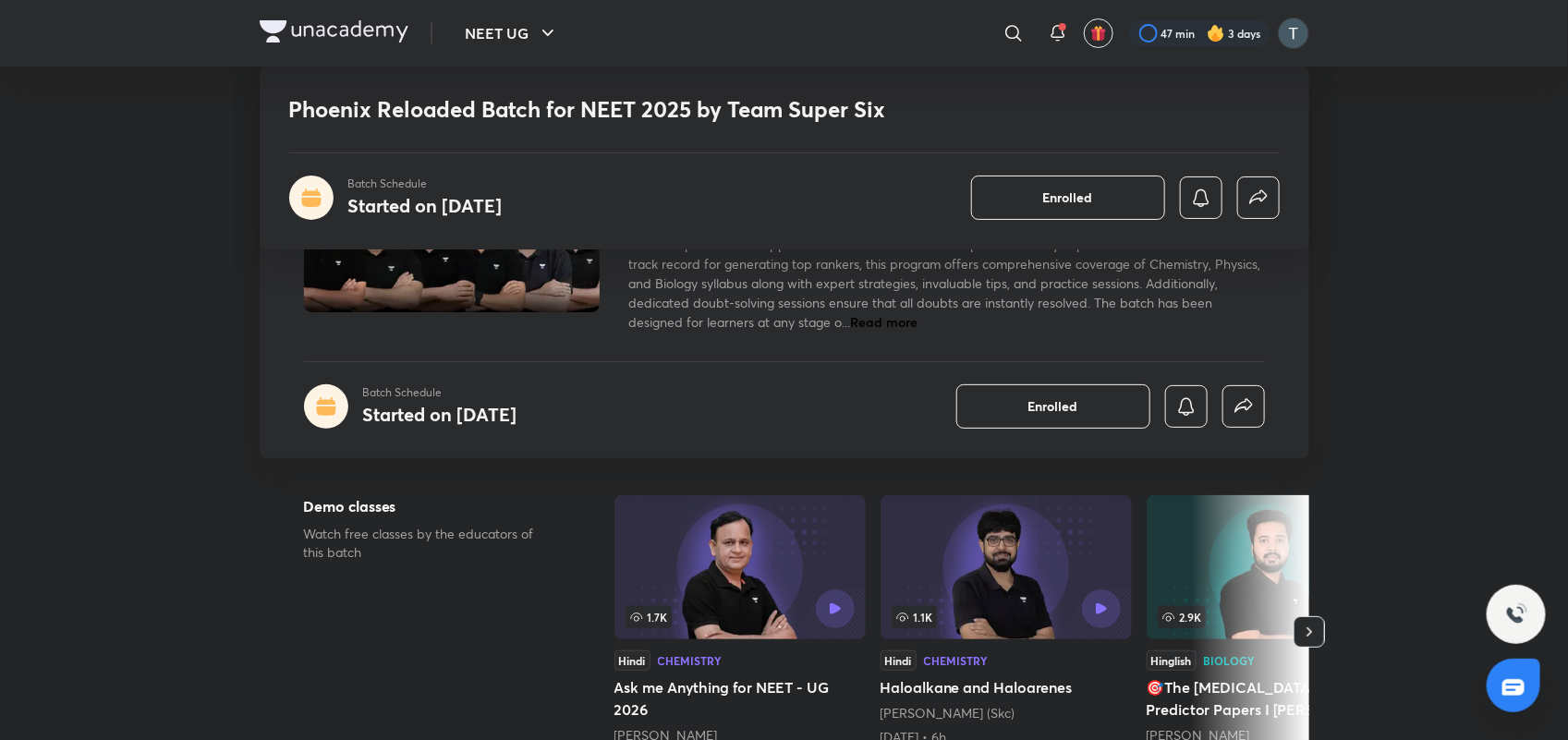
scroll to position [694, 0]
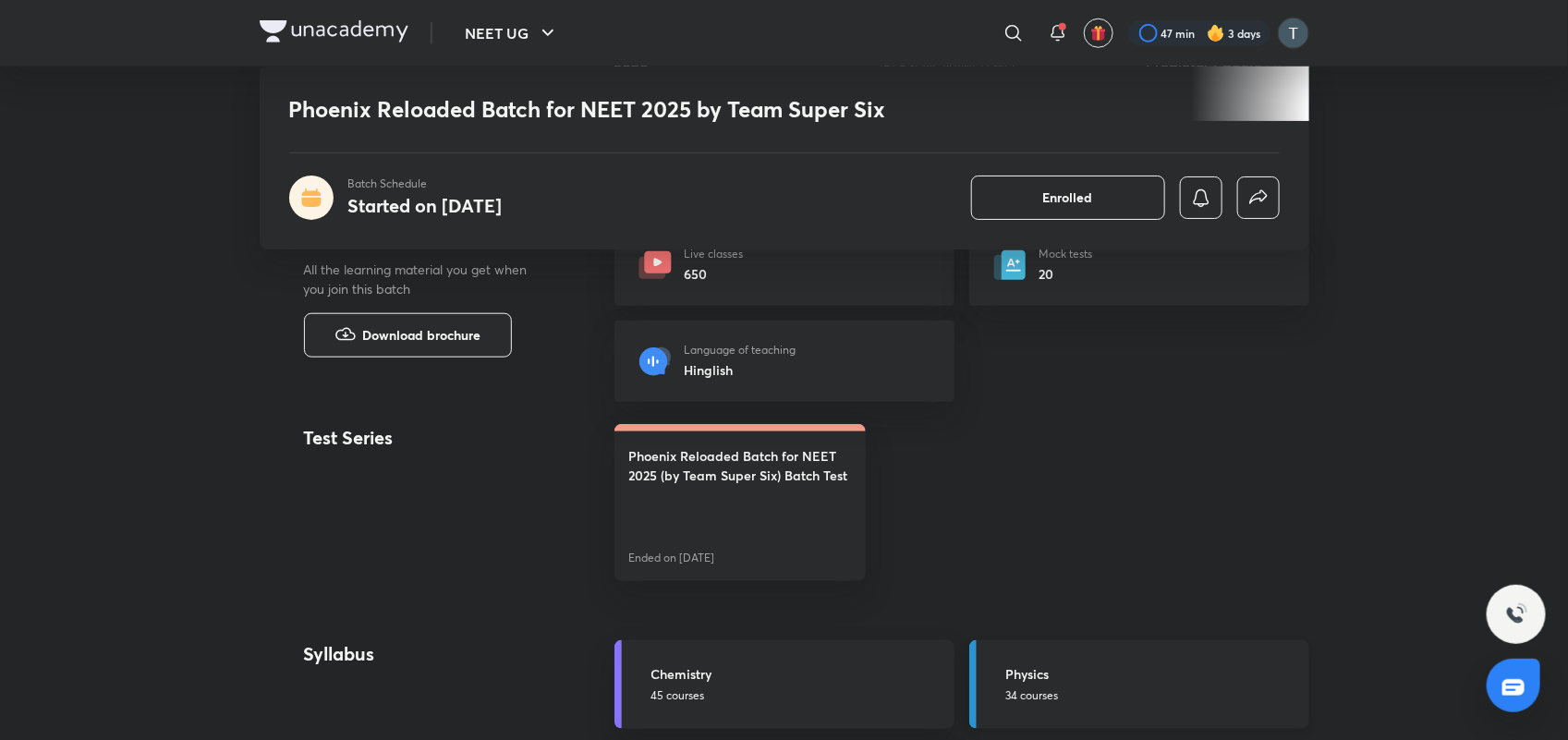
click at [1129, 672] on h5 "Physics" at bounding box center [1152, 674] width 292 height 20
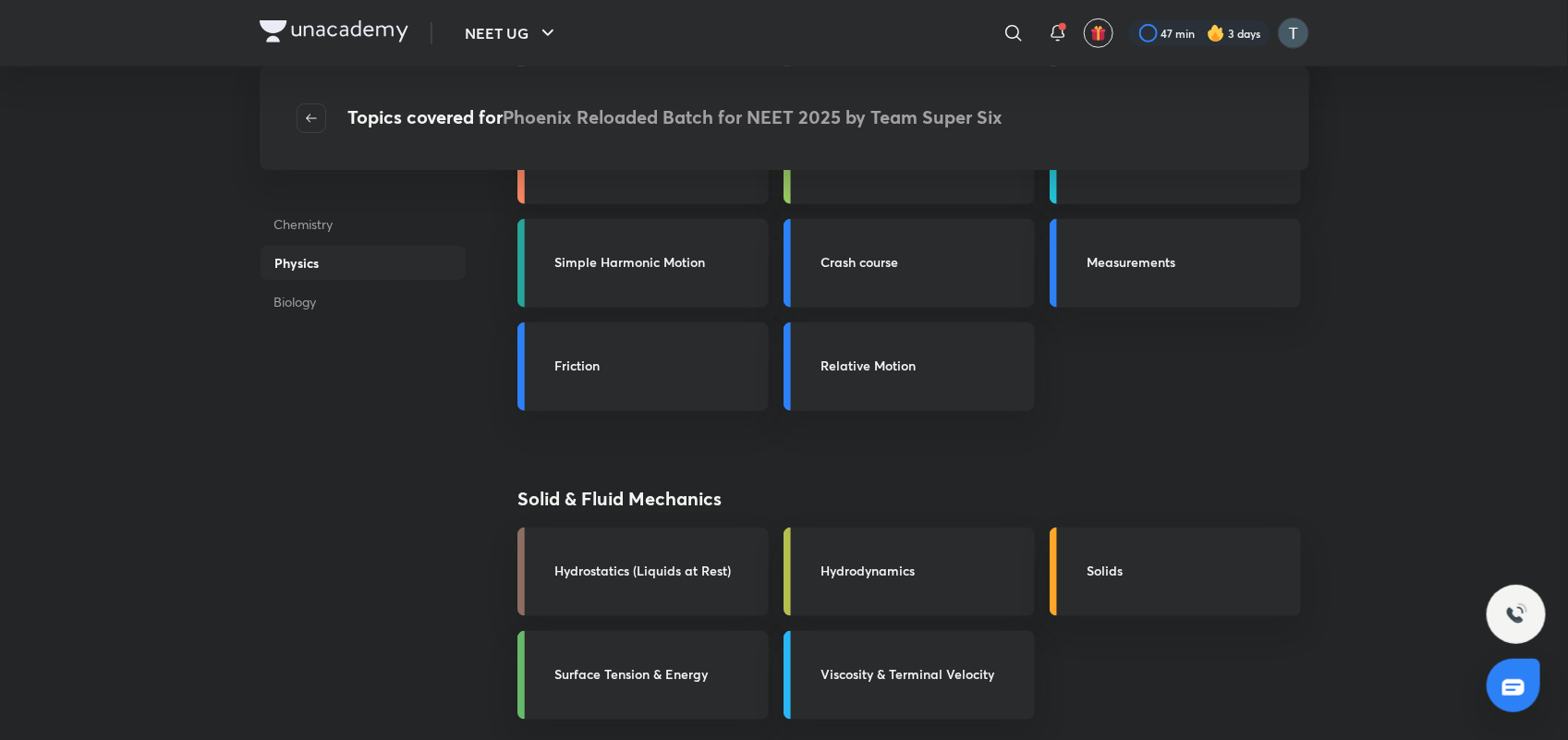
scroll to position [1296, 0]
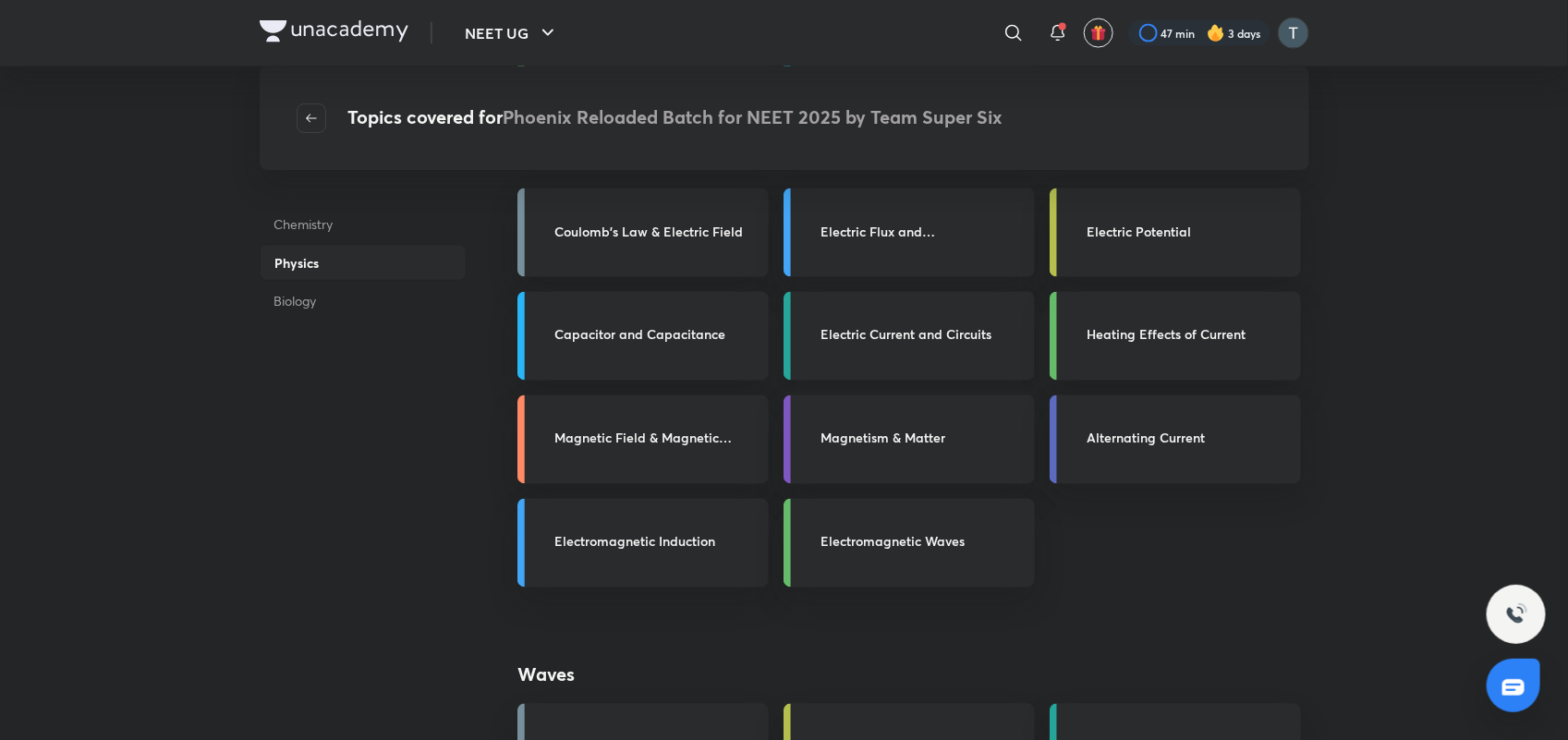
click at [931, 331] on h3 "Electric Current and Circuits" at bounding box center [921, 335] width 203 height 20
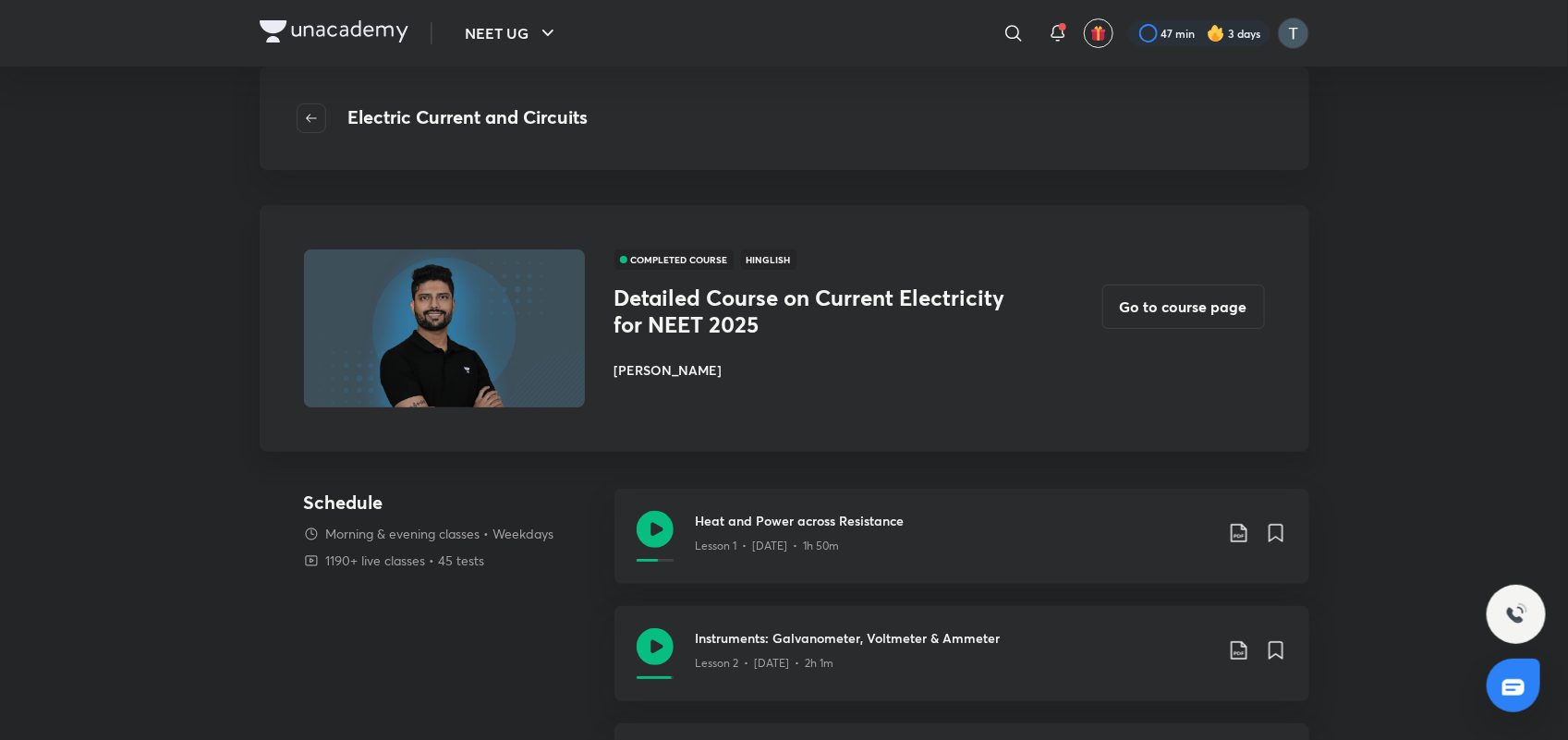
scroll to position [648, 0]
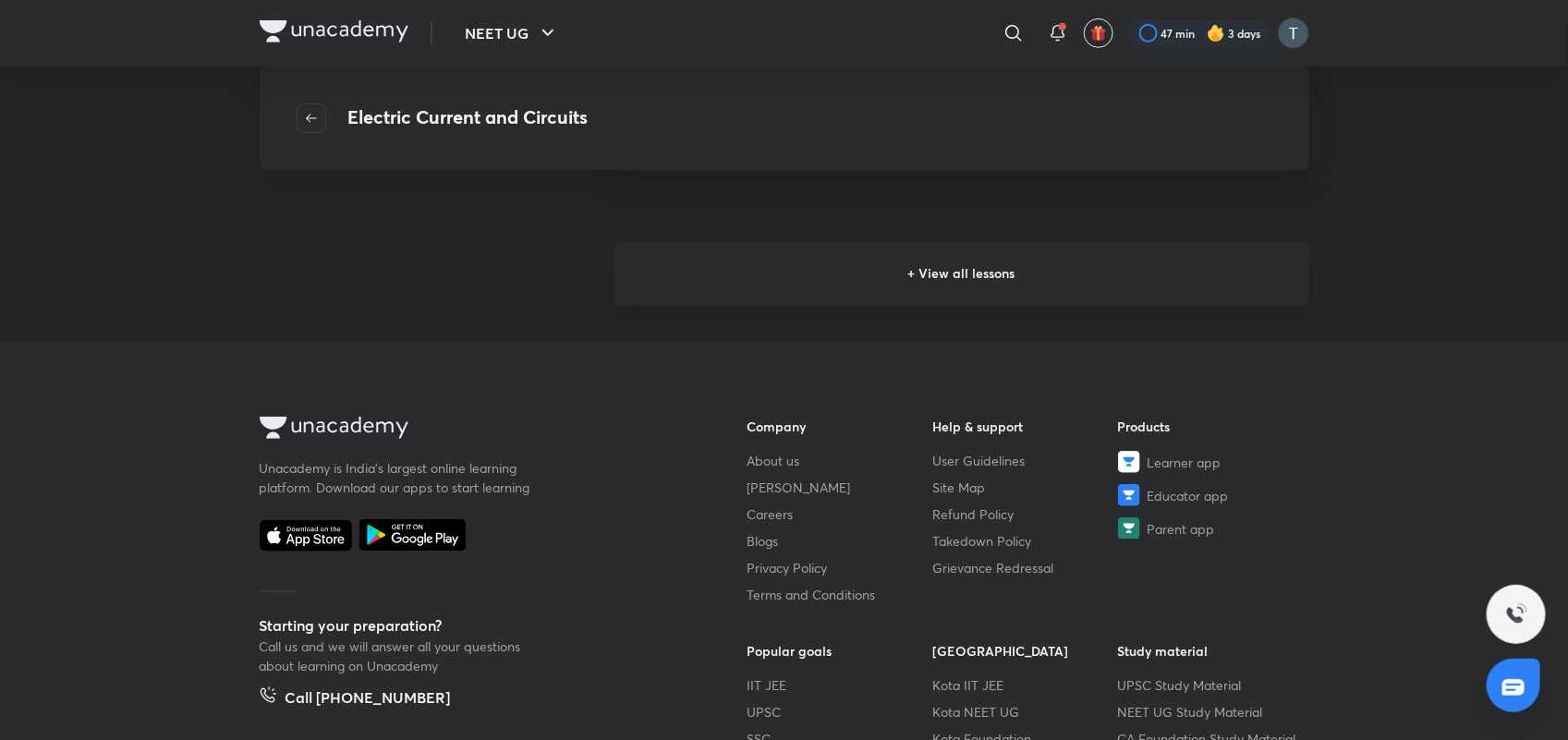
click at [1018, 267] on h6 "+ View all lessons" at bounding box center [961, 273] width 695 height 65
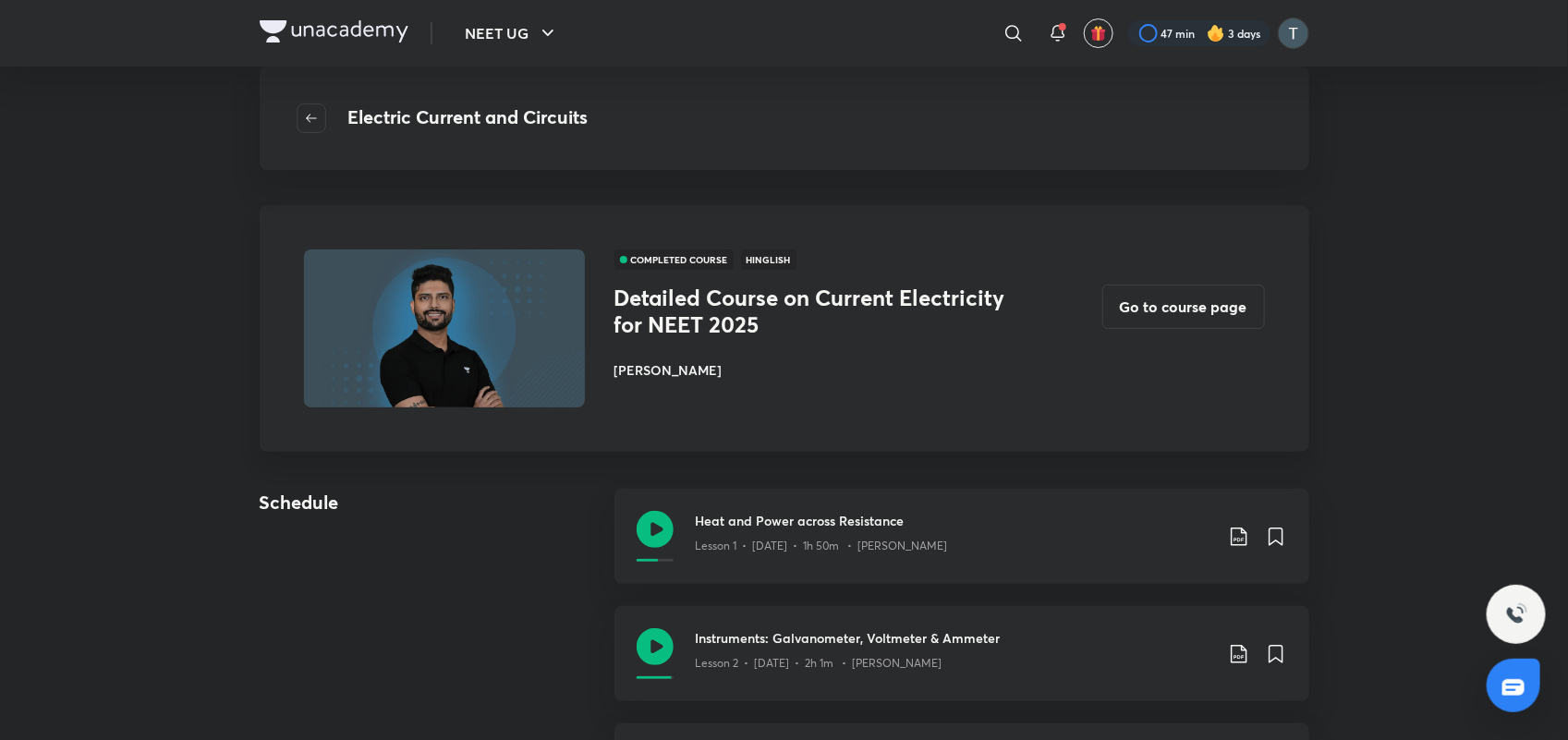
scroll to position [648, 0]
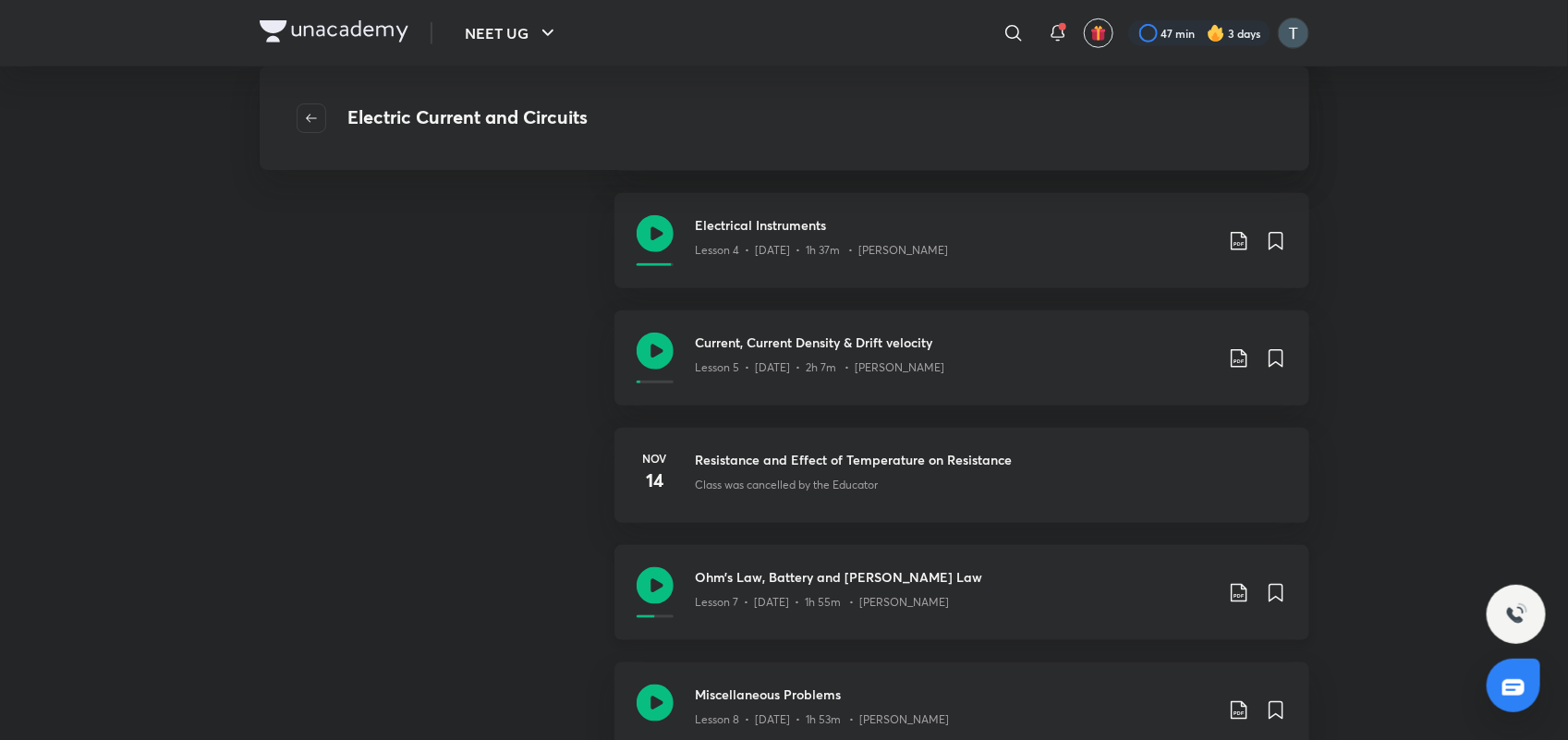
click at [1230, 585] on icon at bounding box center [1239, 593] width 23 height 23
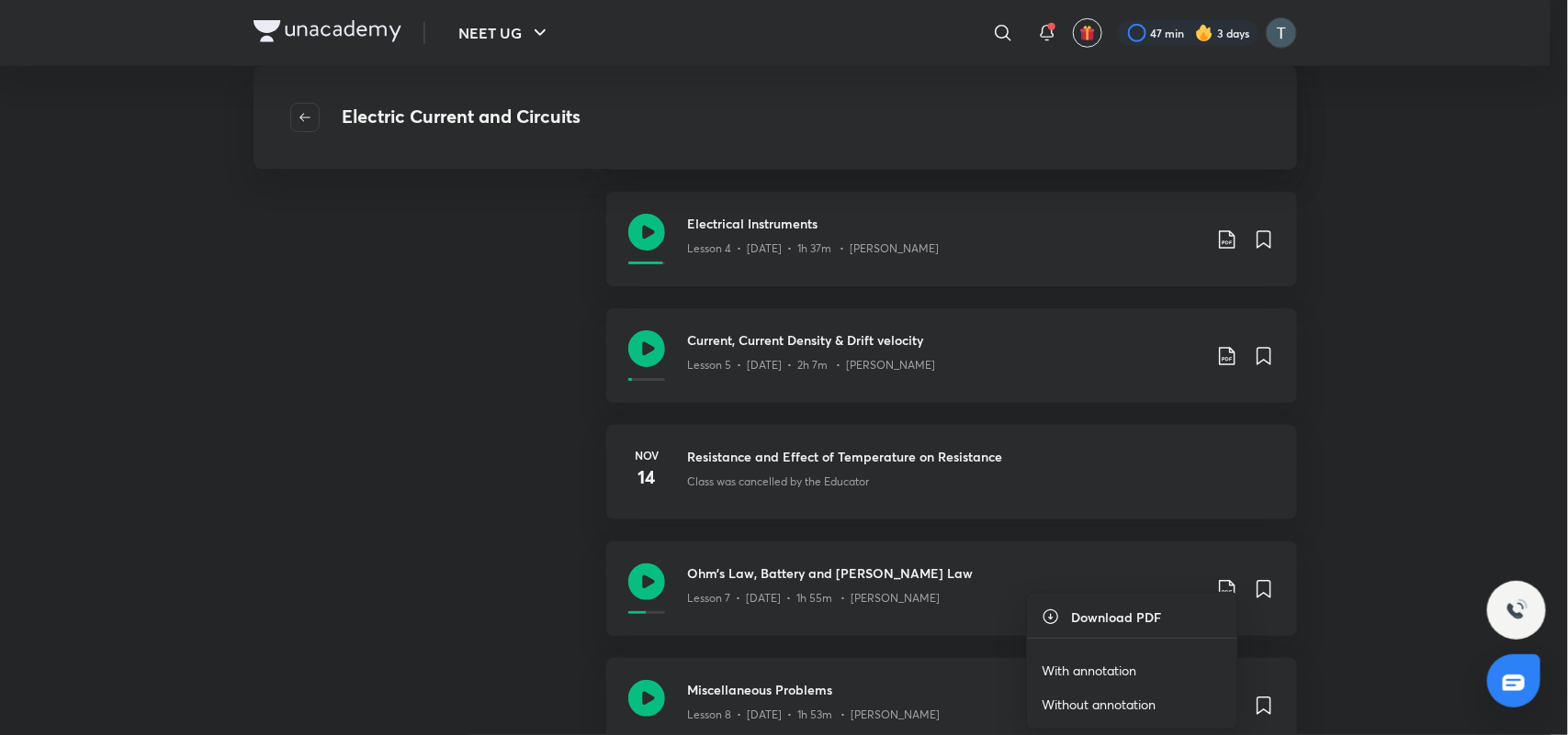
click at [1144, 676] on li "With annotation" at bounding box center [1132, 670] width 210 height 34
click at [1118, 677] on p "With annotation" at bounding box center [1088, 671] width 94 height 19
